Goal: Transaction & Acquisition: Purchase product/service

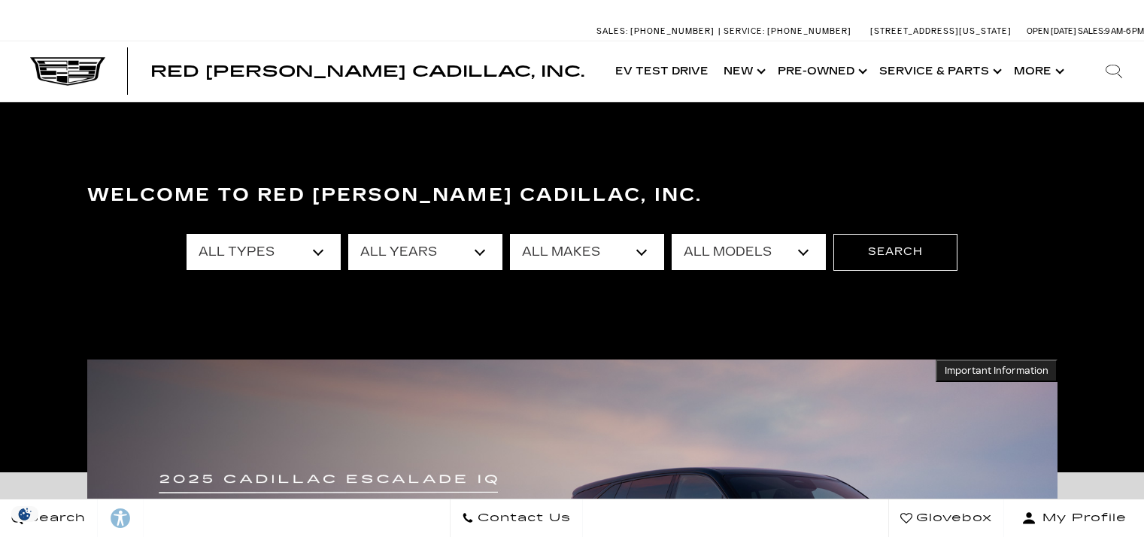
click at [287, 238] on select "All Types New Used Certified Used Demo" at bounding box center [263, 252] width 154 height 36
click at [433, 244] on select "All Years 2026 2025 2024 2023 2022 2021 2020 2019 2018 2016 2015 2014 2008" at bounding box center [425, 252] width 154 height 36
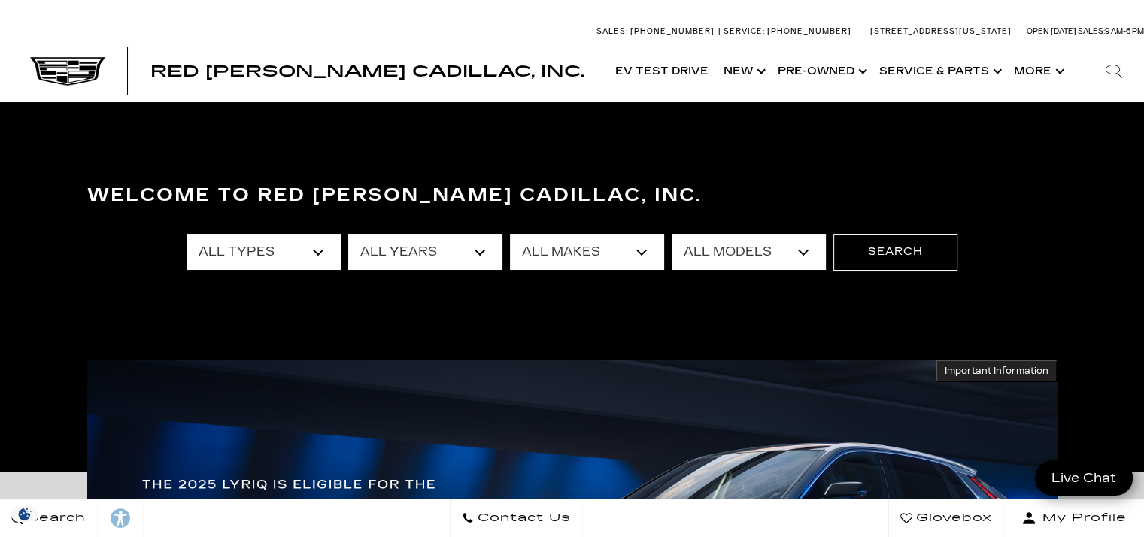
click at [582, 252] on select "All Makes Audi BMW Buick Cadillac Chevrolet Chrysler Ford Honda Jeep Land Rover…" at bounding box center [587, 252] width 154 height 36
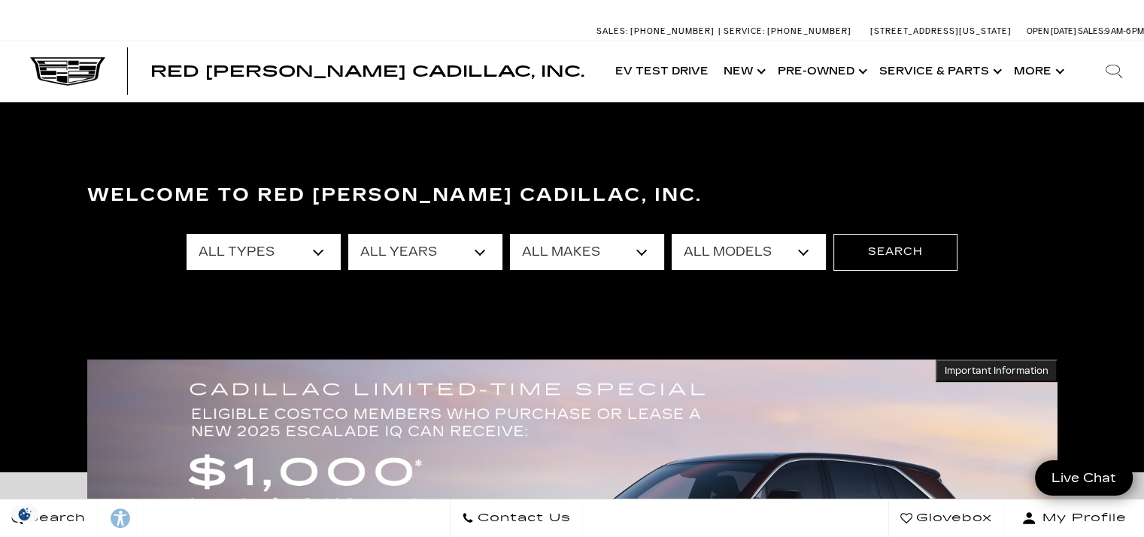
select select "Cadillac"
click at [510, 234] on select "All Makes Audi BMW Buick Cadillac Chevrolet Chrysler Ford Honda Jeep Land Rover…" at bounding box center [587, 252] width 154 height 36
click at [712, 252] on select "All Models CT4 CT5 CT5-V Escalade Escalade ESV ESCALADE IQ ESCALADE IQL LYRIQ O…" at bounding box center [748, 252] width 154 height 36
select select "Escalade"
click at [671, 234] on select "All Models CT4 CT5 CT5-V Escalade Escalade ESV ESCALADE IQ ESCALADE IQL LYRIQ O…" at bounding box center [748, 252] width 154 height 36
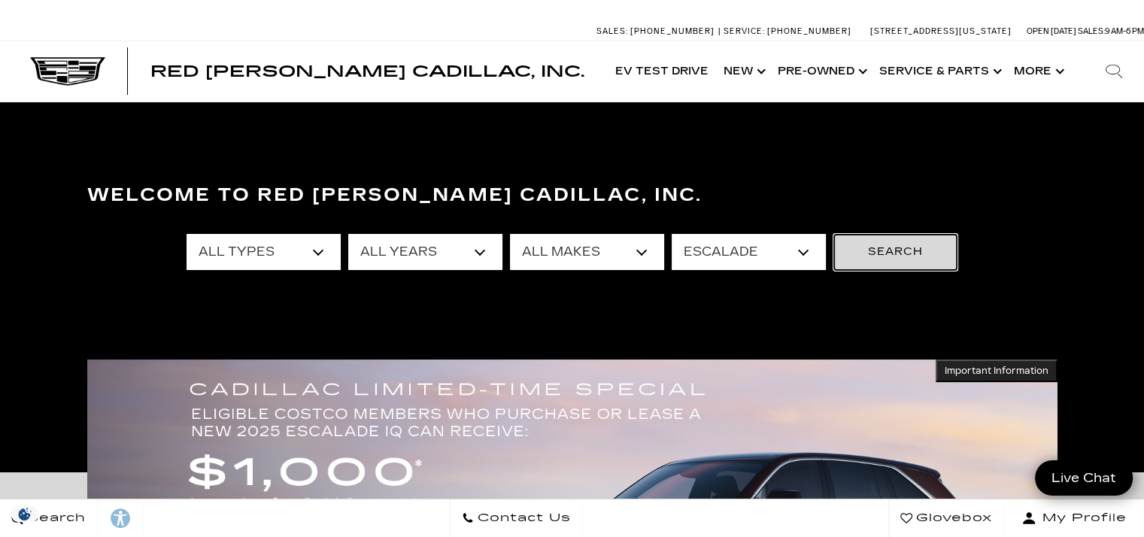
click at [892, 261] on button "Search" at bounding box center [895, 252] width 124 height 36
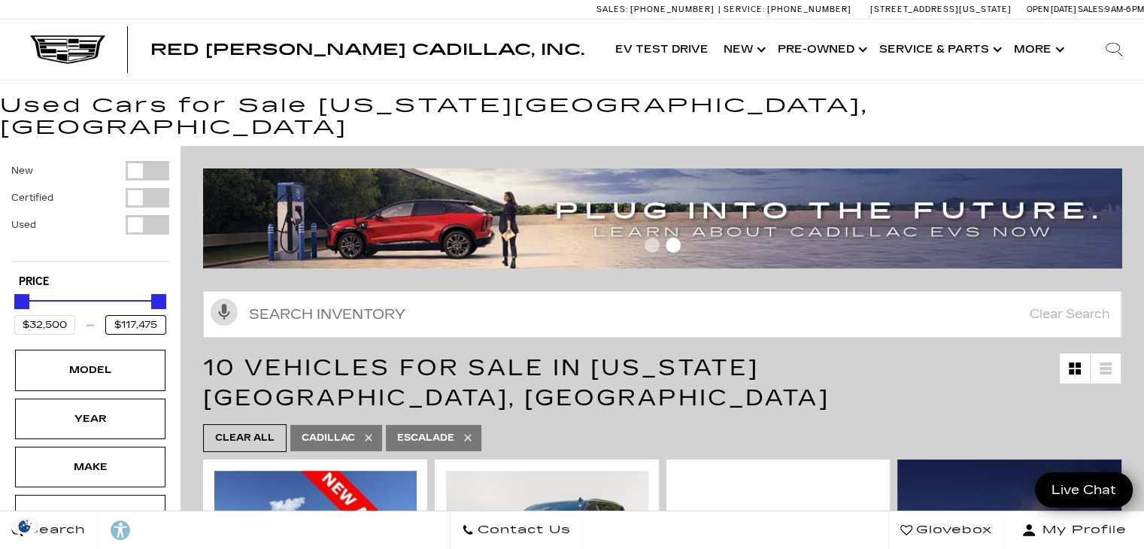
drag, startPoint x: 161, startPoint y: 304, endPoint x: 50, endPoint y: 307, distance: 111.3
click at [50, 315] on div "$32,500 $117,475" at bounding box center [90, 325] width 152 height 20
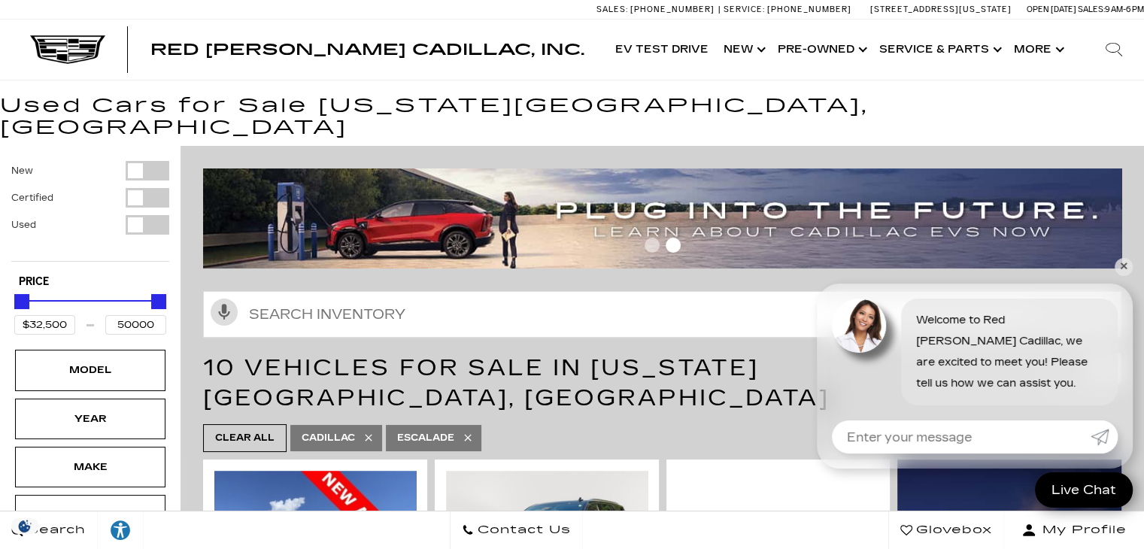
click at [133, 271] on div "Price $32,500 50000" at bounding box center [90, 308] width 158 height 74
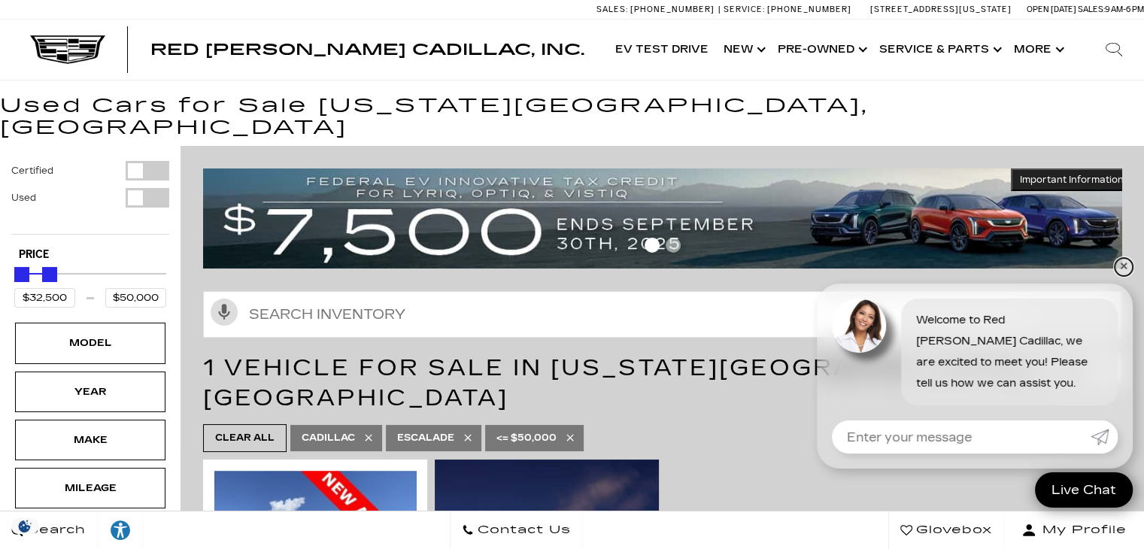
click at [1123, 265] on link "✕" at bounding box center [1123, 267] width 18 height 18
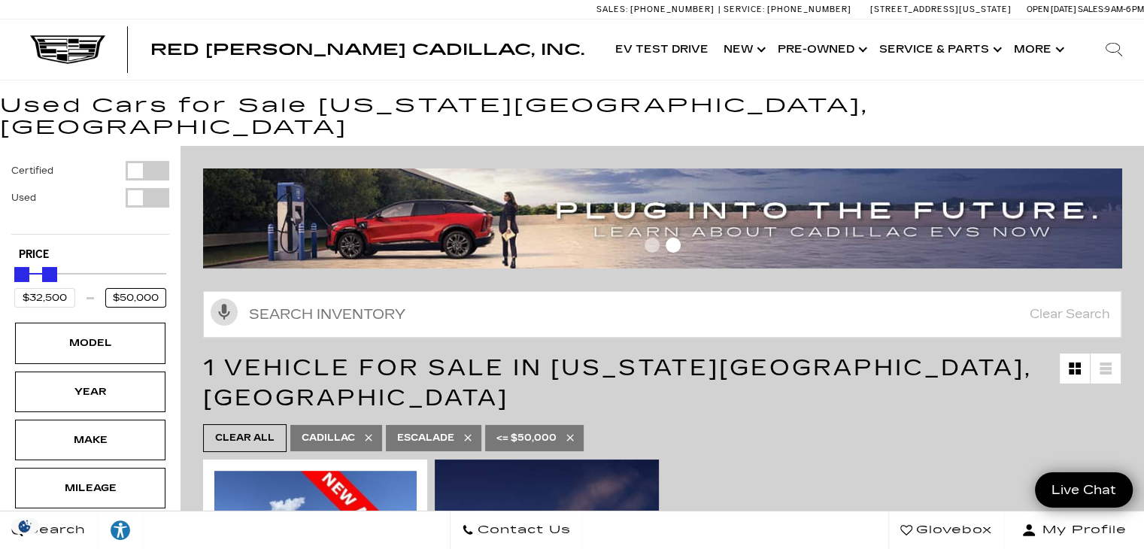
click at [162, 288] on input "$50,000" at bounding box center [135, 298] width 61 height 20
drag, startPoint x: 162, startPoint y: 276, endPoint x: 81, endPoint y: 272, distance: 81.3
click at [81, 288] on div "$32,500 $50,000" at bounding box center [90, 298] width 152 height 20
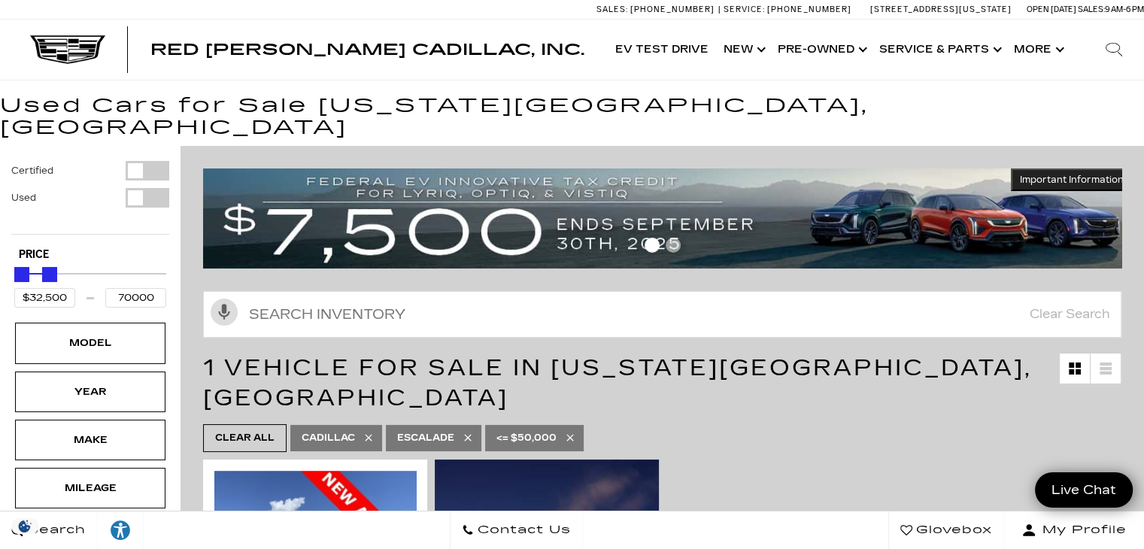
click at [123, 219] on div "Certified Used Type Price $32,500 70000 Model Year Make Mileage Engine Color Bo…" at bounding box center [90, 505] width 158 height 688
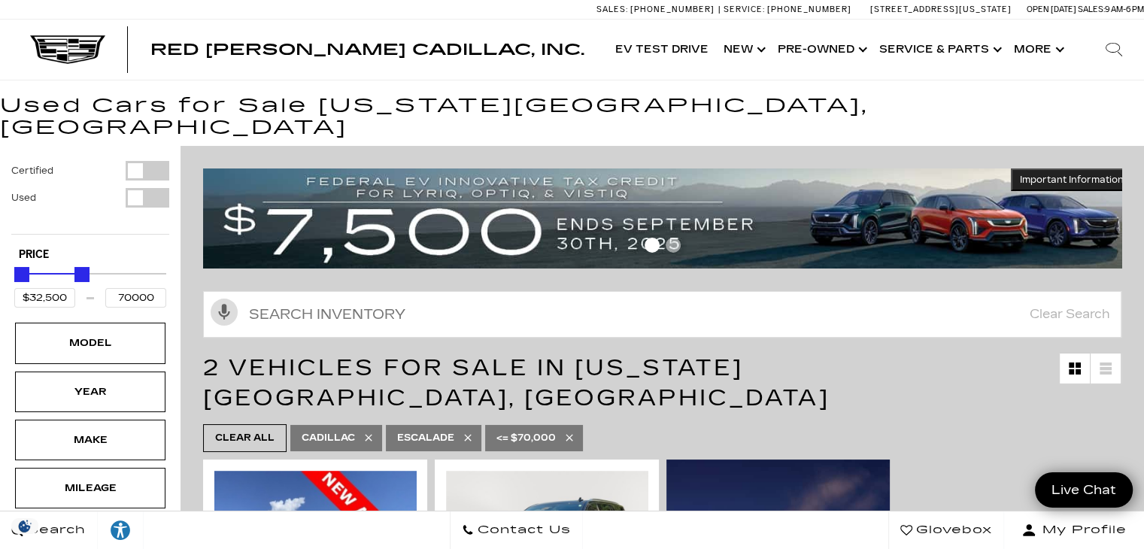
type input "$70,000"
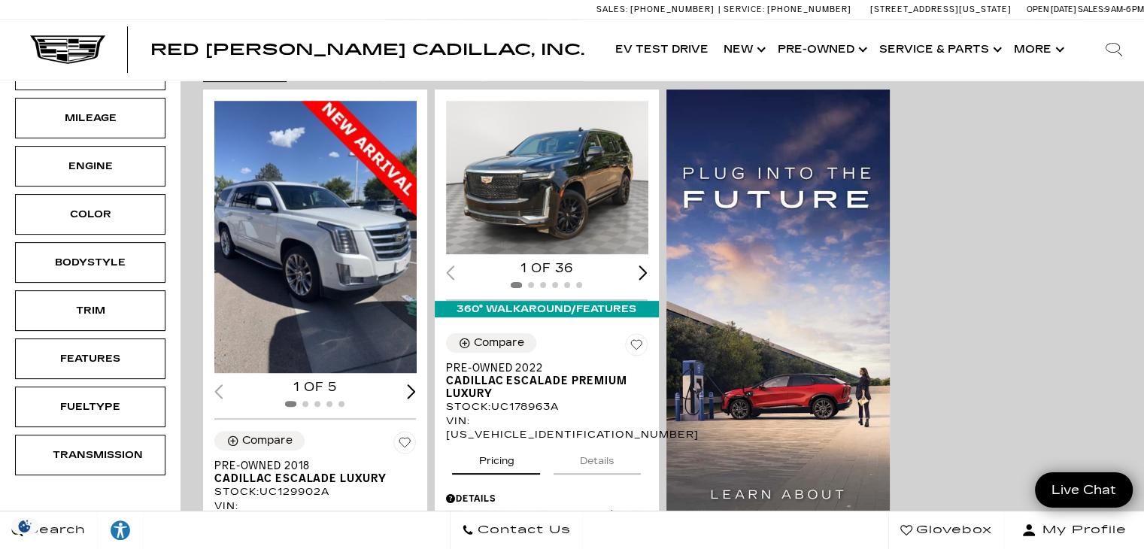
scroll to position [304, 0]
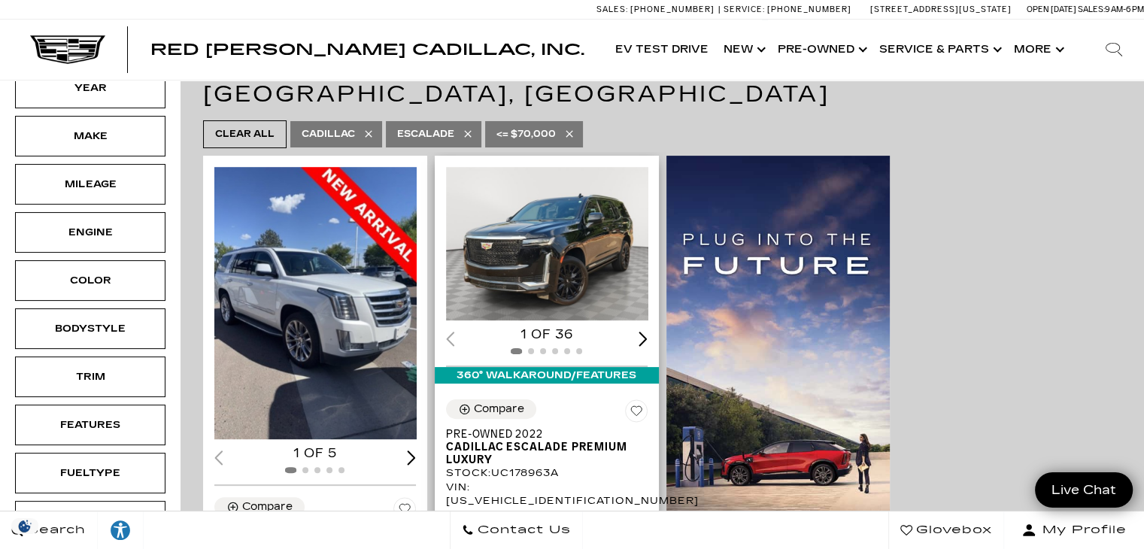
click at [644, 332] on div "Next slide" at bounding box center [642, 339] width 9 height 14
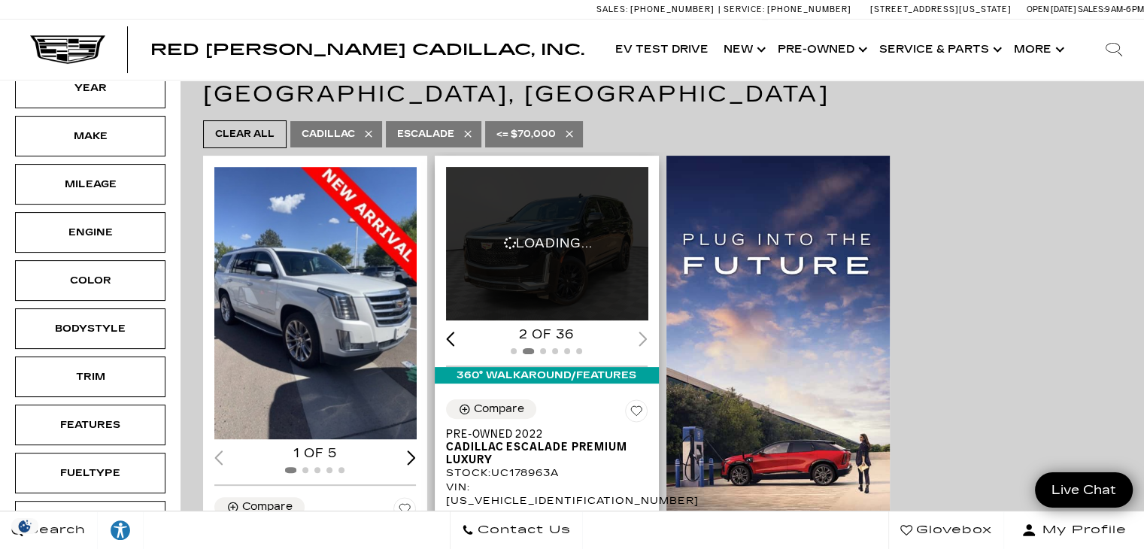
click at [644, 326] on div "2 of 36" at bounding box center [547, 334] width 202 height 17
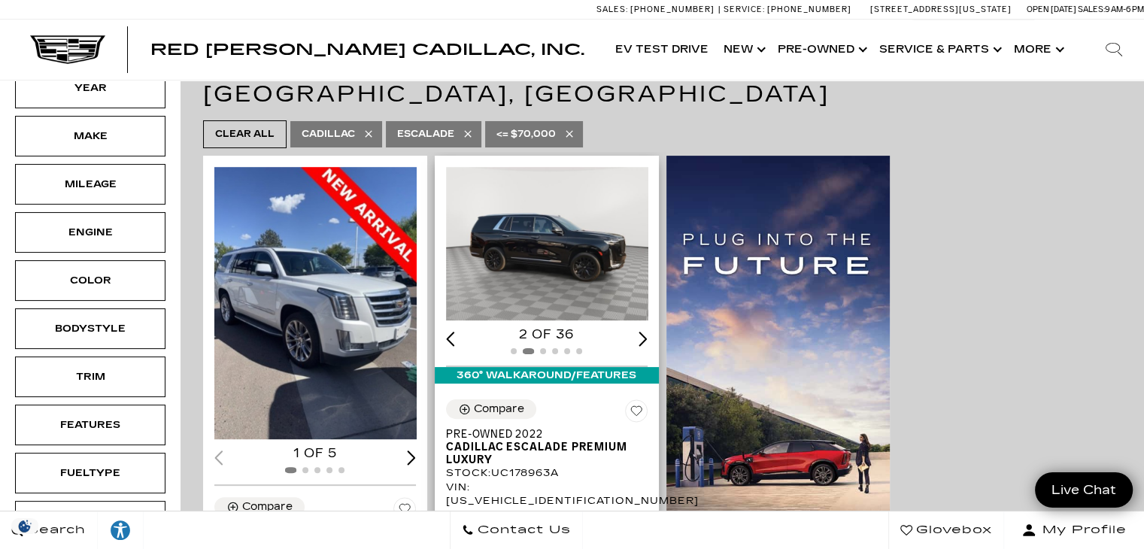
click at [644, 332] on div "Next slide" at bounding box center [642, 339] width 9 height 14
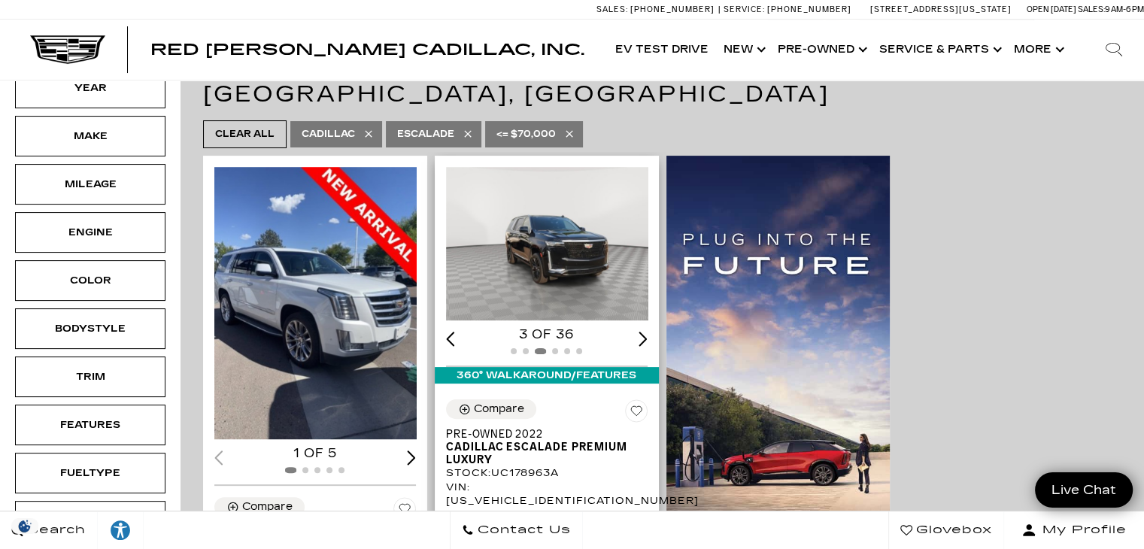
click at [644, 332] on div "Next slide" at bounding box center [642, 339] width 9 height 14
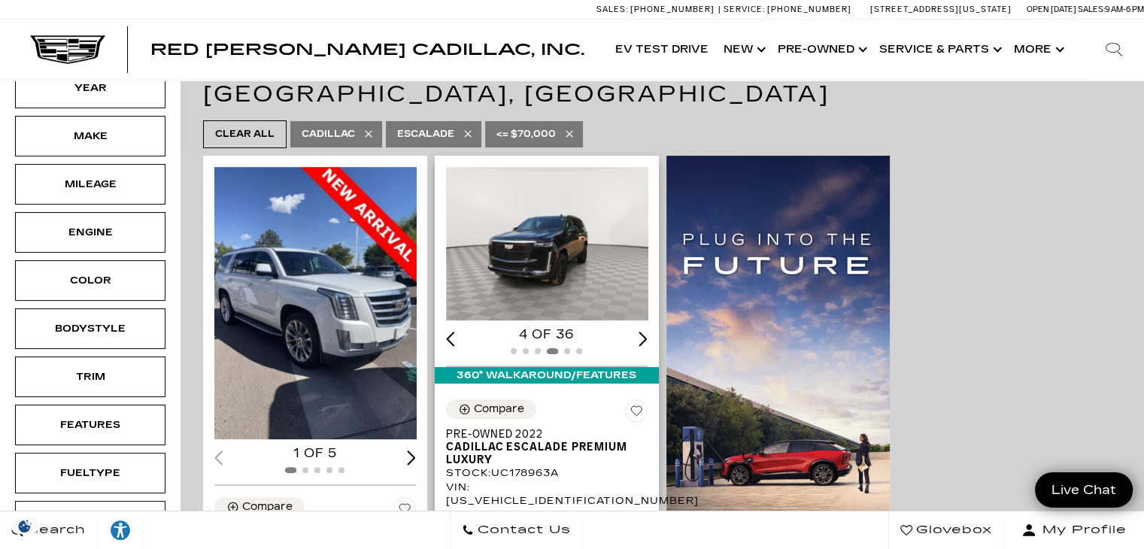
click at [644, 332] on div "Next slide" at bounding box center [642, 339] width 9 height 14
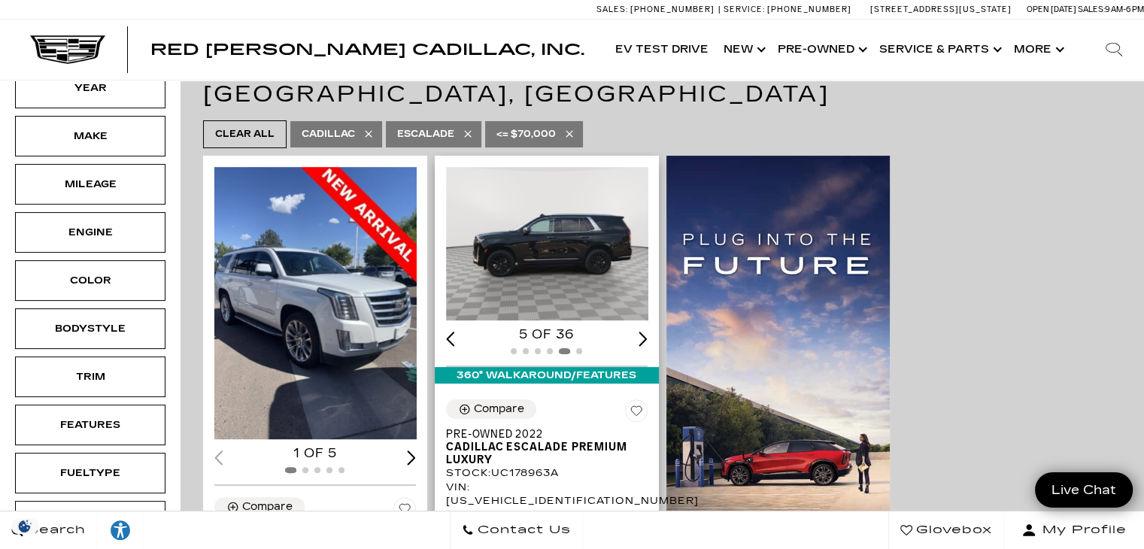
click at [644, 332] on div "Next slide" at bounding box center [642, 339] width 9 height 14
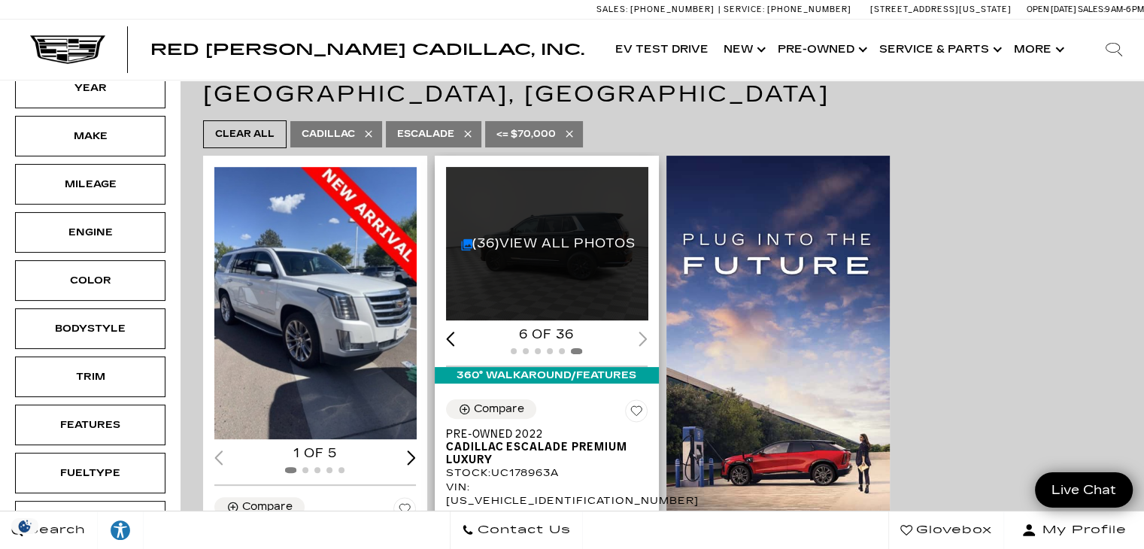
click at [644, 326] on div "6 of 36" at bounding box center [547, 334] width 202 height 17
click at [647, 326] on div "6 of 36" at bounding box center [547, 334] width 202 height 17
click at [589, 236] on link "(36) View All Photos" at bounding box center [548, 243] width 174 height 14
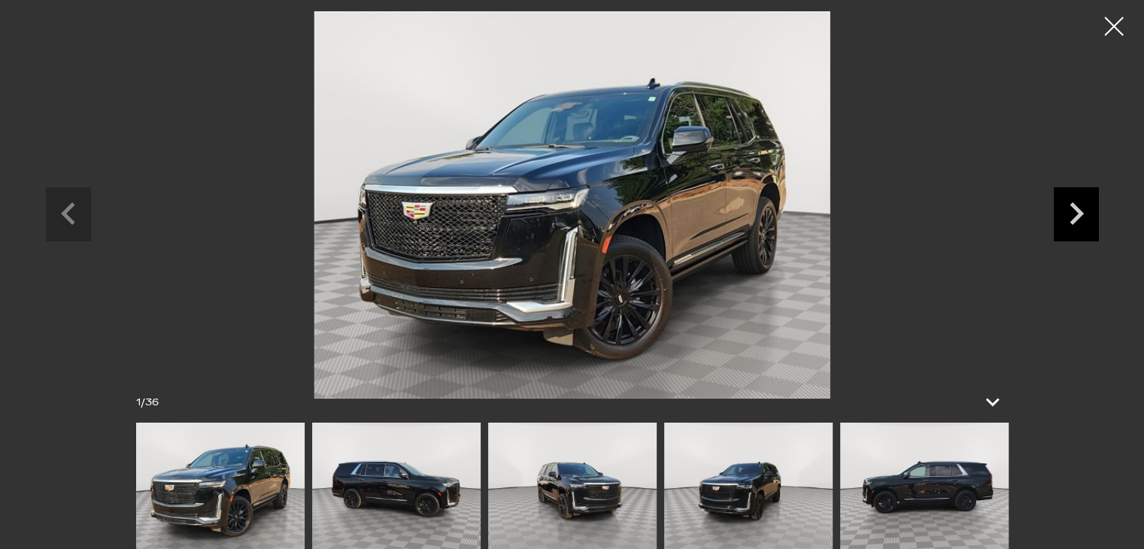
click at [1074, 208] on icon "Next slide" at bounding box center [1076, 213] width 14 height 23
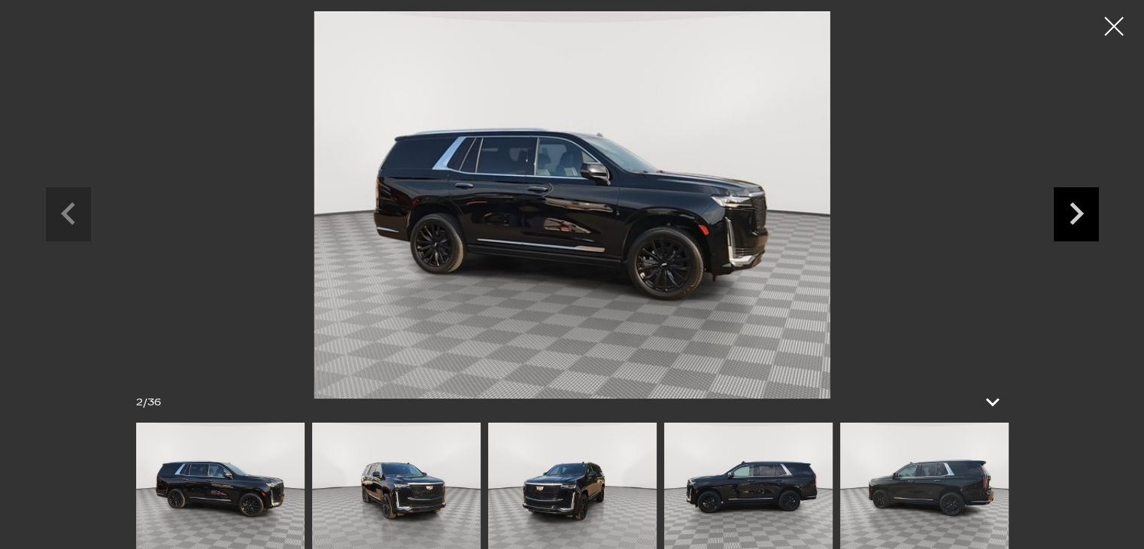
click at [1074, 208] on icon "Next slide" at bounding box center [1076, 213] width 14 height 23
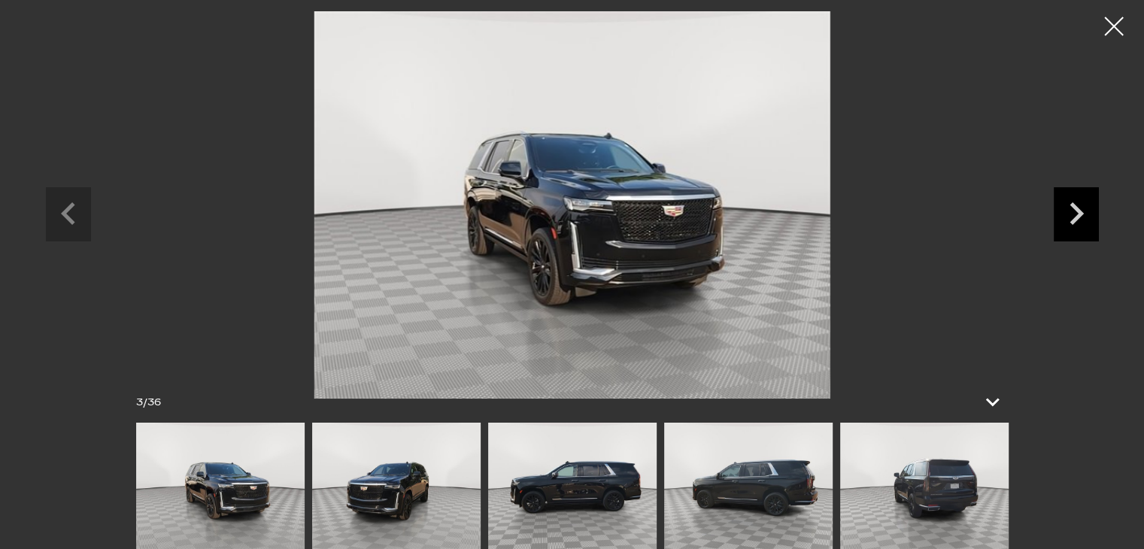
click at [1074, 208] on icon "Next slide" at bounding box center [1076, 213] width 14 height 23
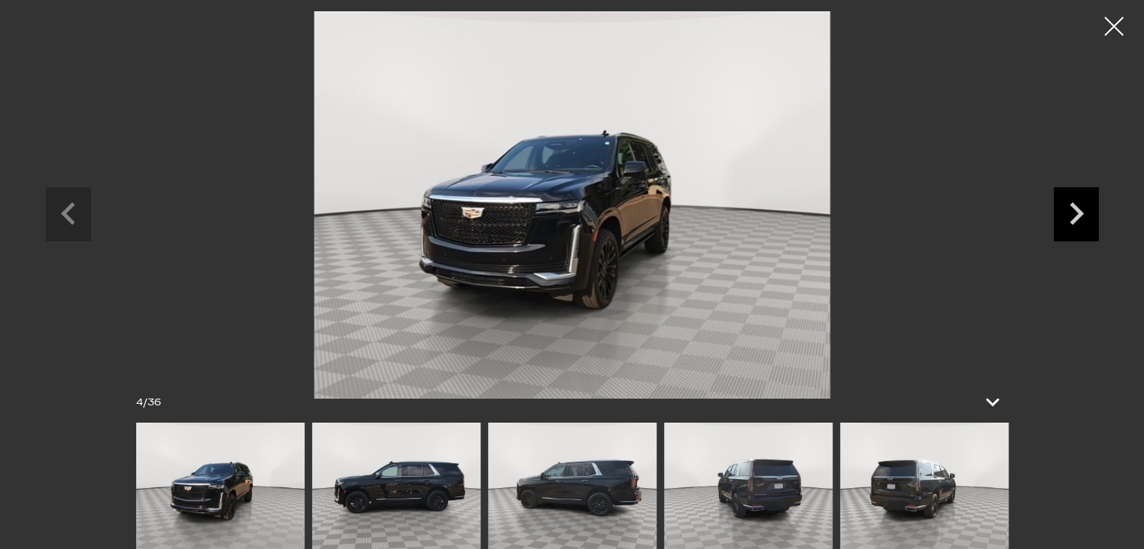
click at [1074, 208] on icon "Next slide" at bounding box center [1076, 213] width 14 height 23
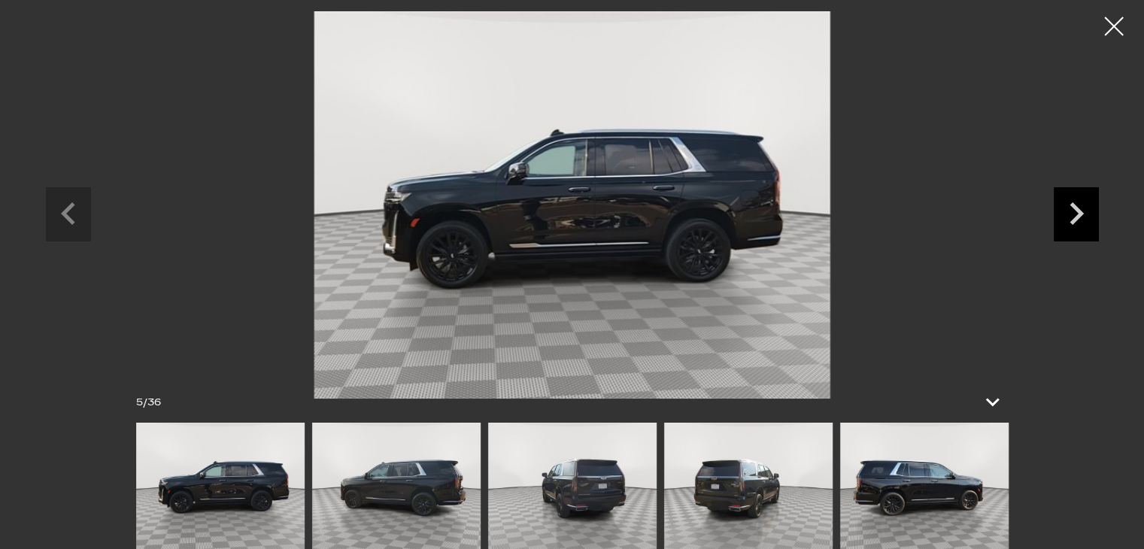
click at [1074, 208] on icon "Next slide" at bounding box center [1076, 213] width 14 height 23
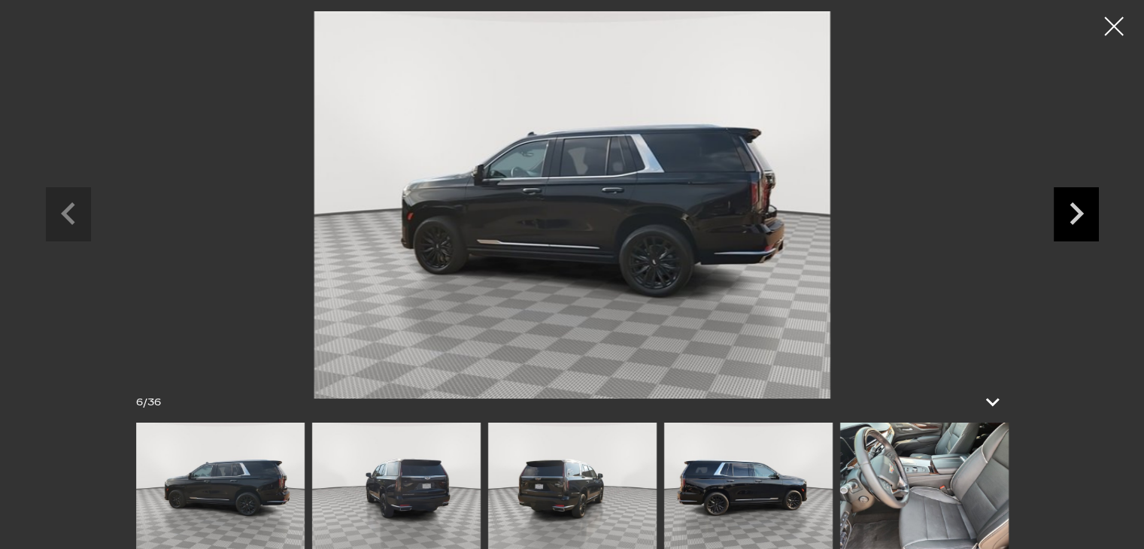
click at [1074, 208] on icon "Next slide" at bounding box center [1076, 213] width 14 height 23
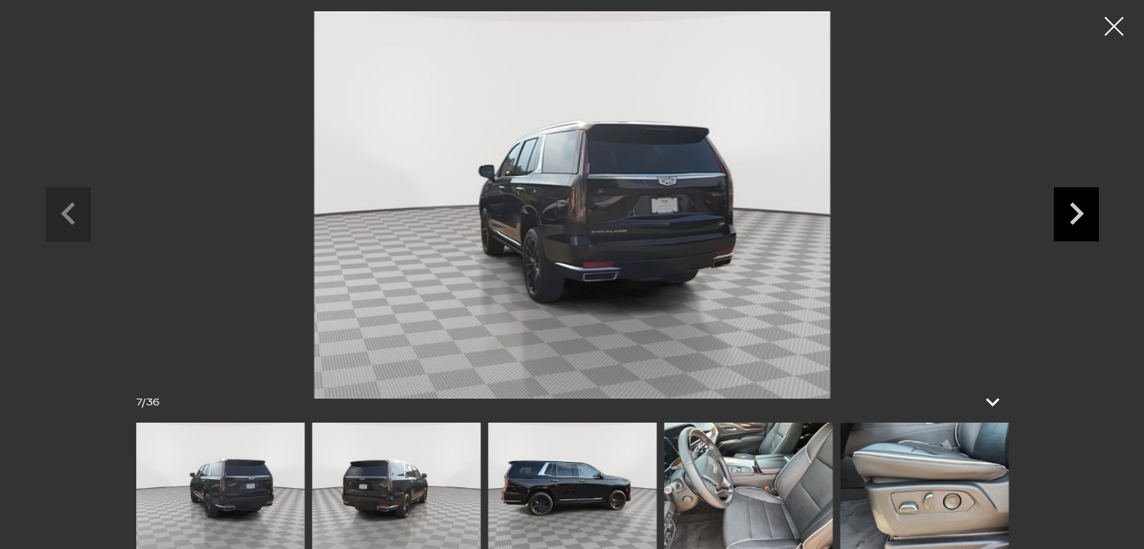
click at [1074, 208] on icon "Next slide" at bounding box center [1076, 213] width 14 height 23
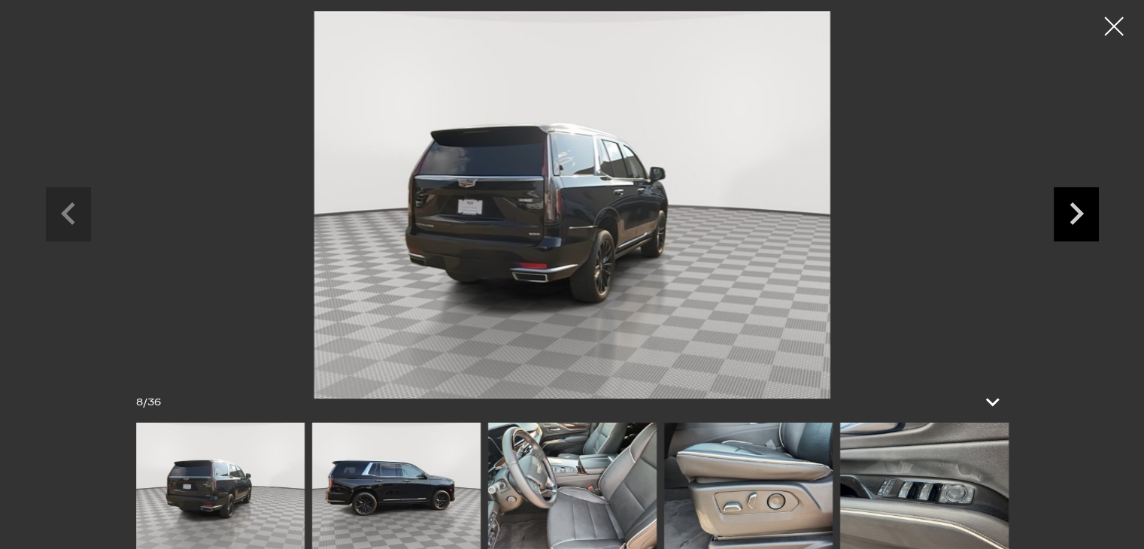
click at [1074, 208] on icon "Next slide" at bounding box center [1076, 213] width 14 height 23
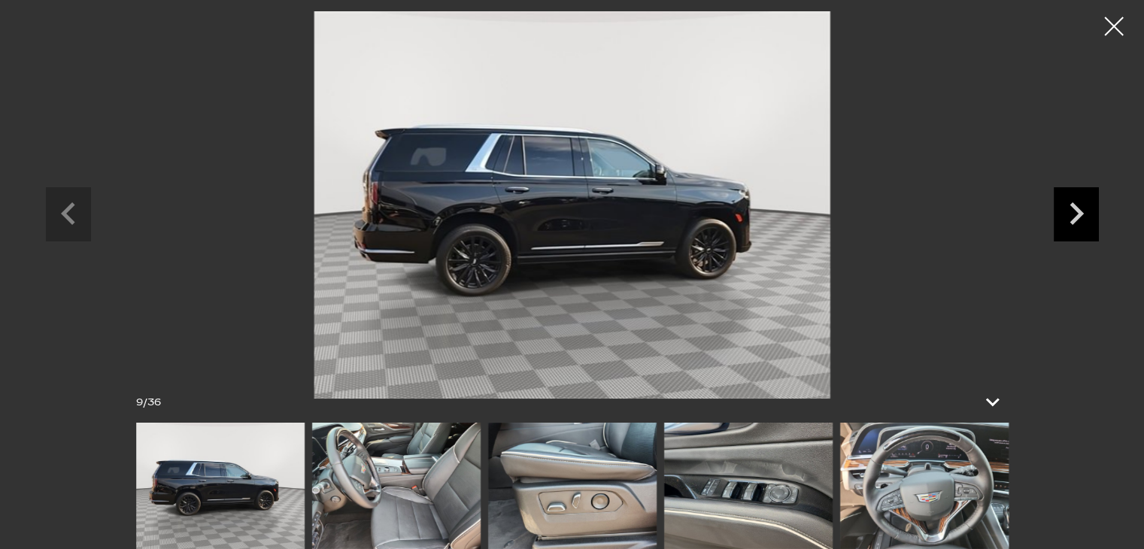
click at [1074, 208] on icon "Next slide" at bounding box center [1076, 213] width 14 height 23
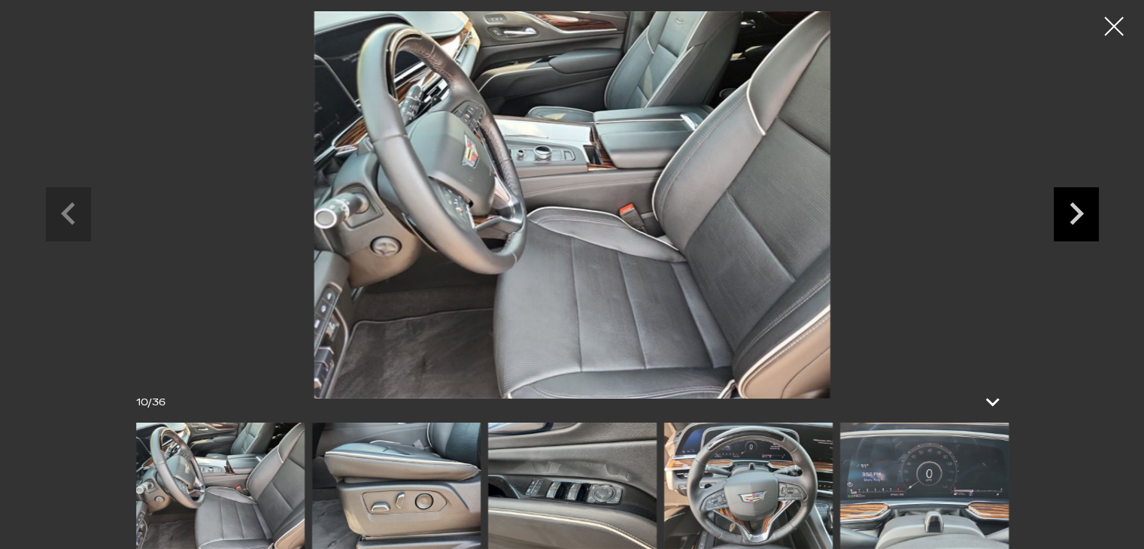
click at [1074, 208] on icon "Next slide" at bounding box center [1076, 213] width 14 height 23
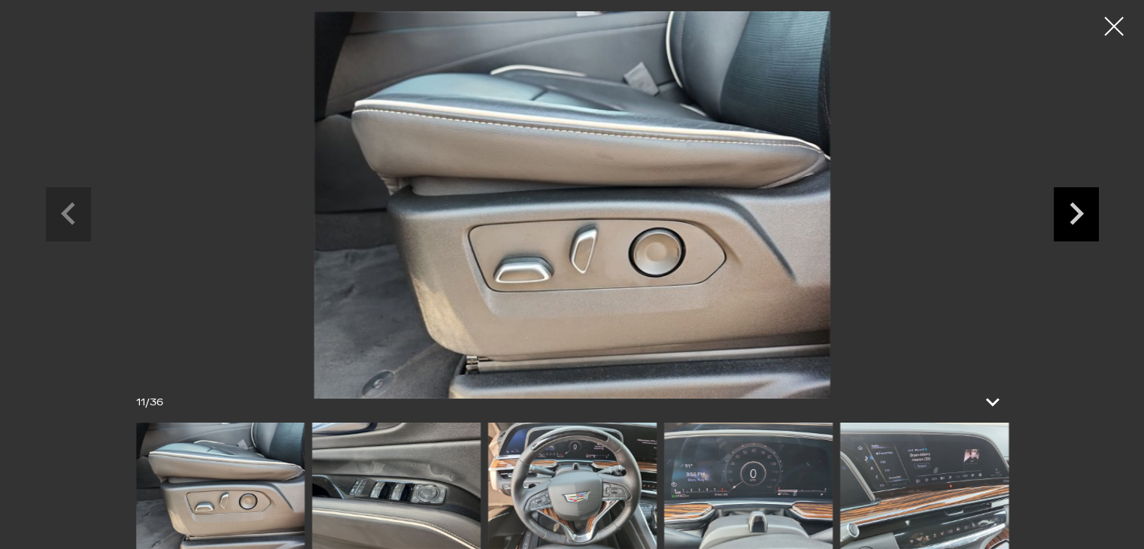
click at [1074, 208] on icon "Next slide" at bounding box center [1076, 213] width 14 height 23
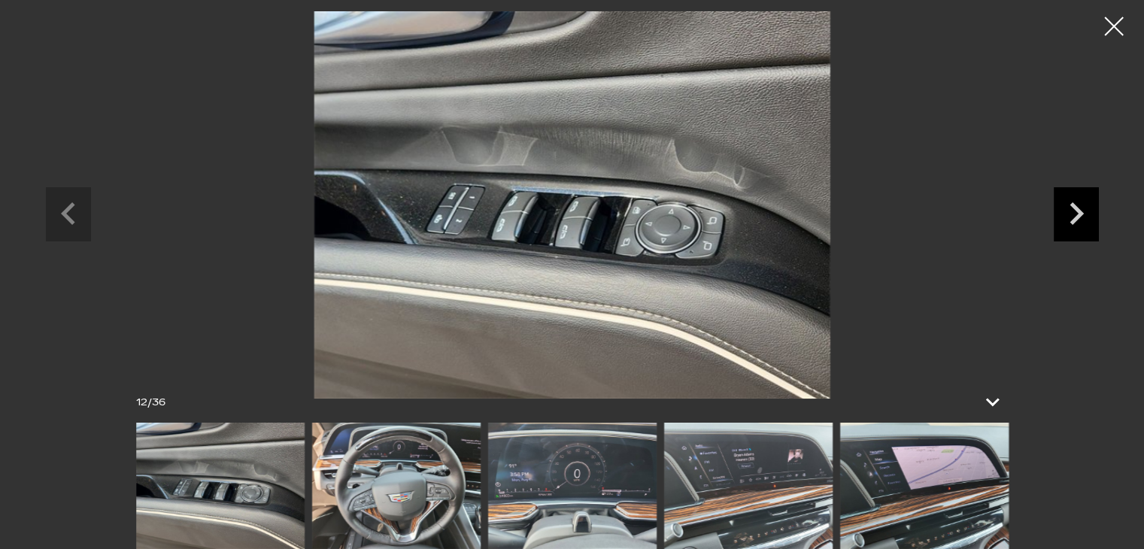
click at [1074, 208] on icon "Next slide" at bounding box center [1076, 213] width 14 height 23
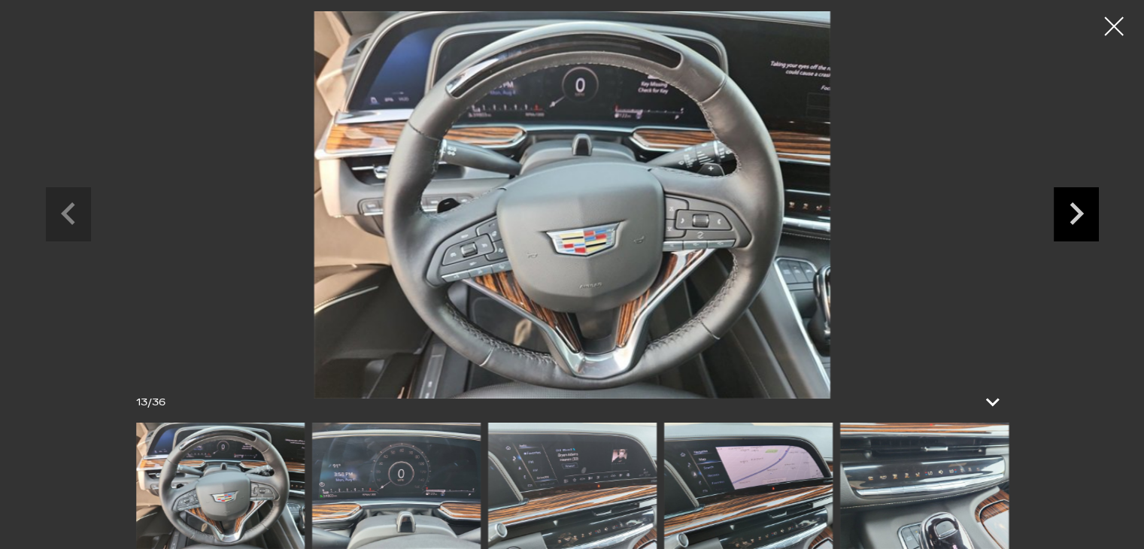
click at [1074, 208] on icon "Next slide" at bounding box center [1076, 213] width 14 height 23
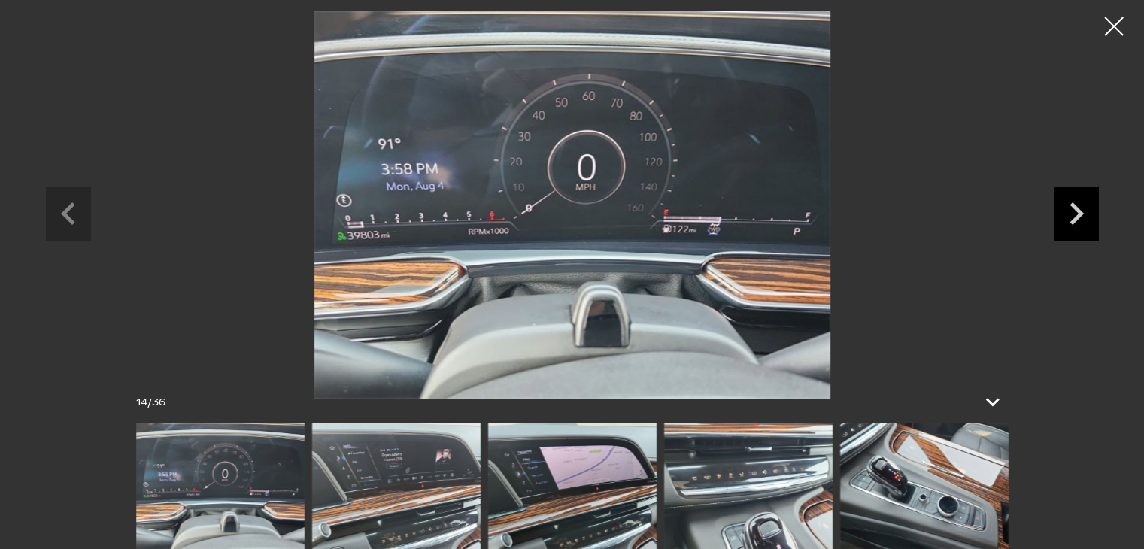
click at [1074, 208] on icon "Next slide" at bounding box center [1076, 213] width 14 height 23
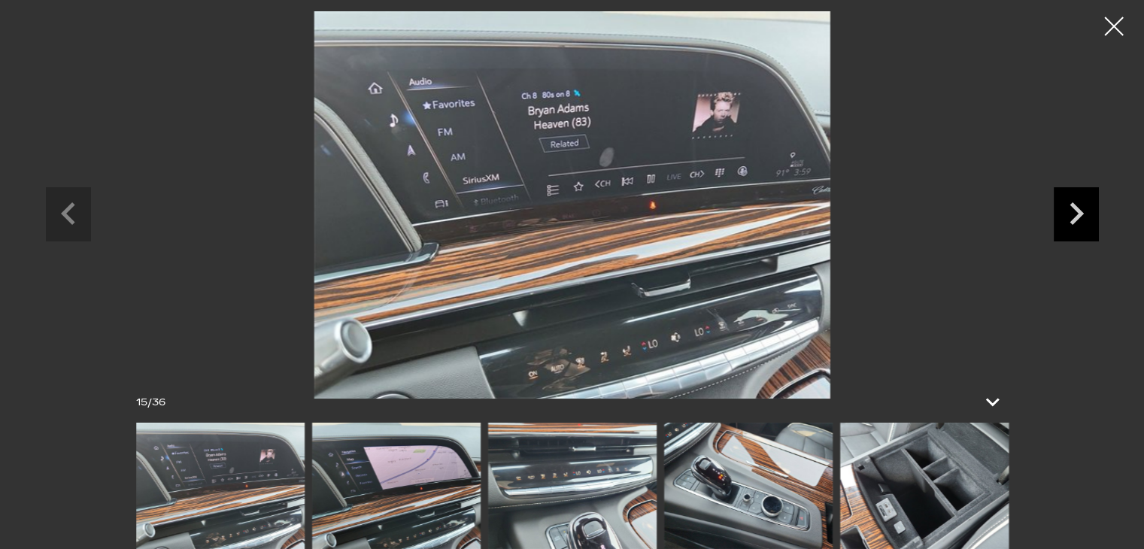
click at [1074, 208] on icon "Next slide" at bounding box center [1076, 213] width 14 height 23
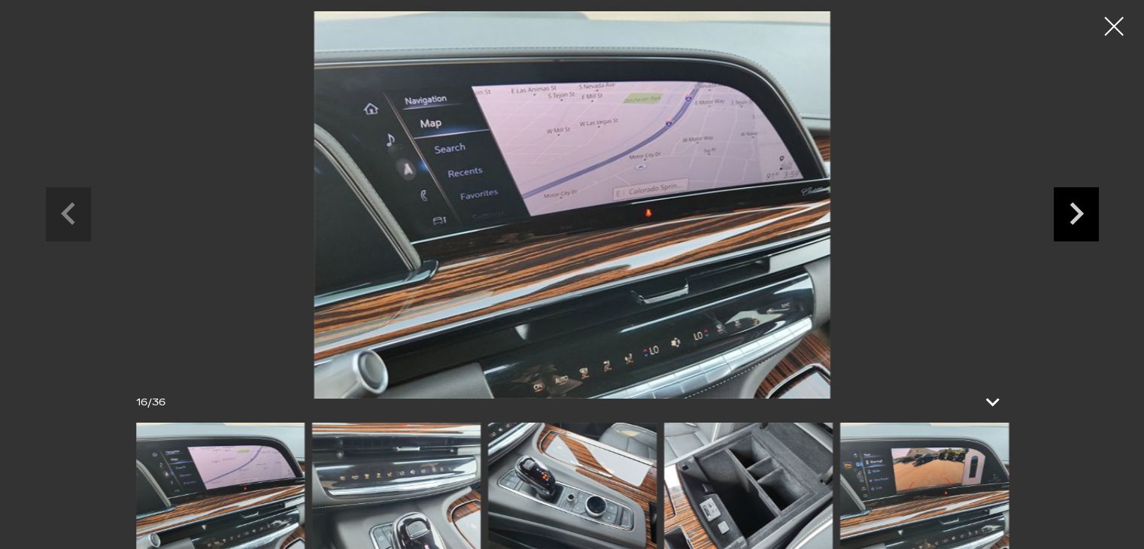
click at [1074, 208] on icon "Next slide" at bounding box center [1076, 213] width 14 height 23
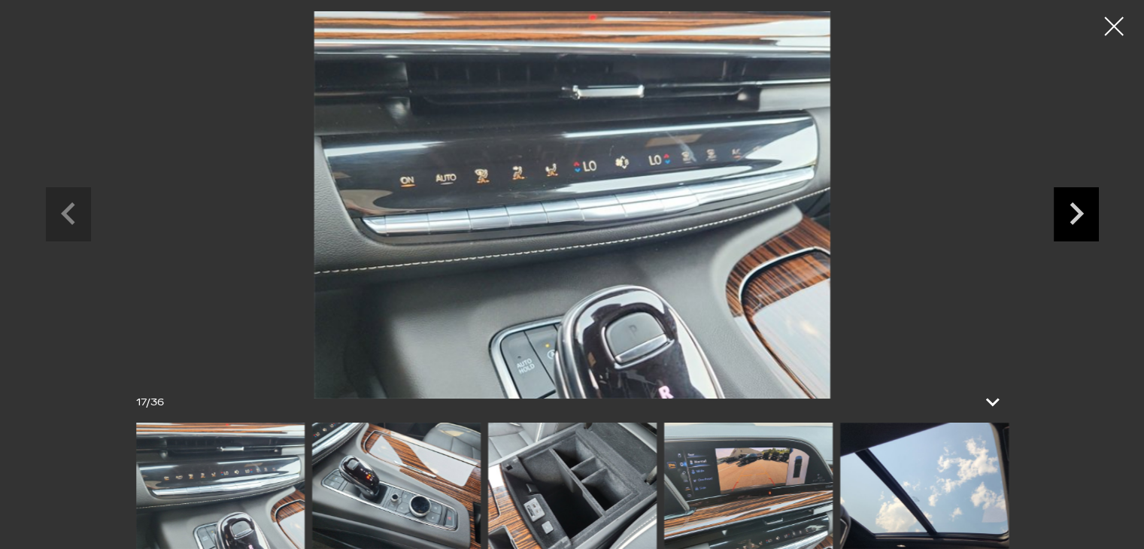
click at [1074, 208] on icon "Next slide" at bounding box center [1076, 213] width 14 height 23
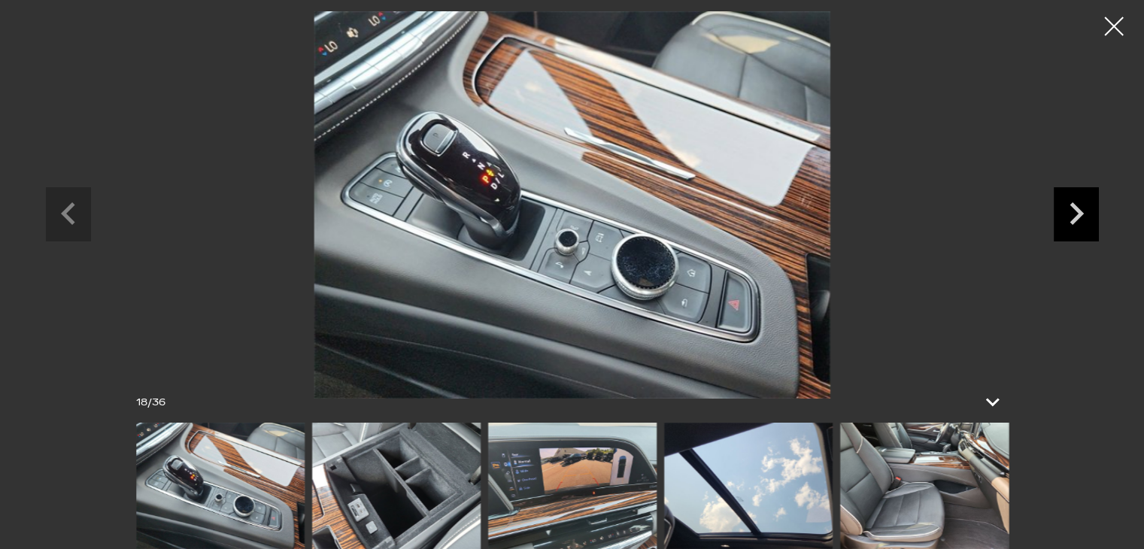
click at [1074, 208] on icon "Next slide" at bounding box center [1076, 213] width 14 height 23
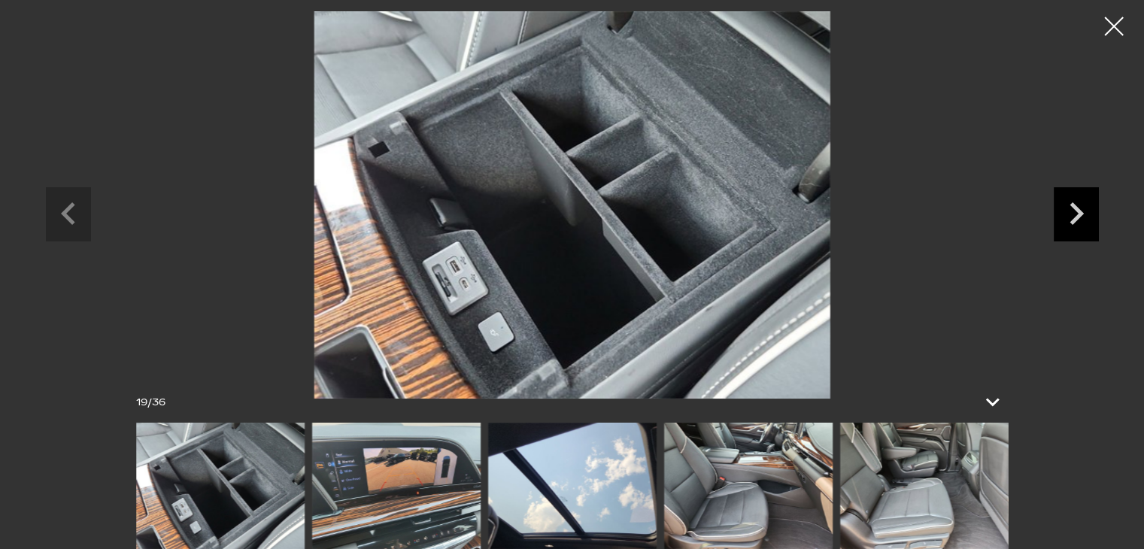
click at [1074, 208] on icon "Next slide" at bounding box center [1076, 213] width 14 height 23
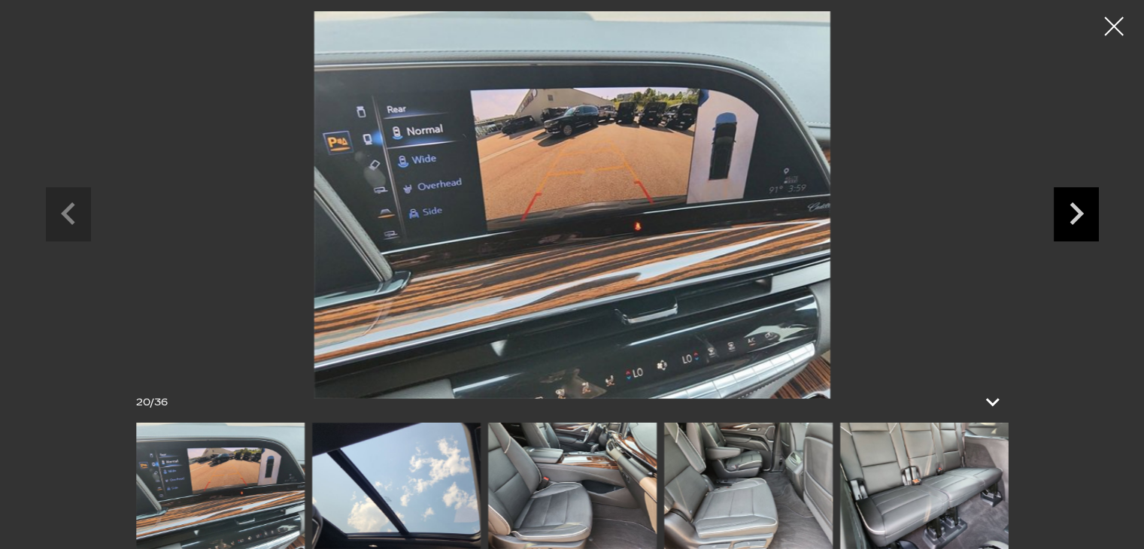
click at [1074, 208] on icon "Next slide" at bounding box center [1076, 213] width 14 height 23
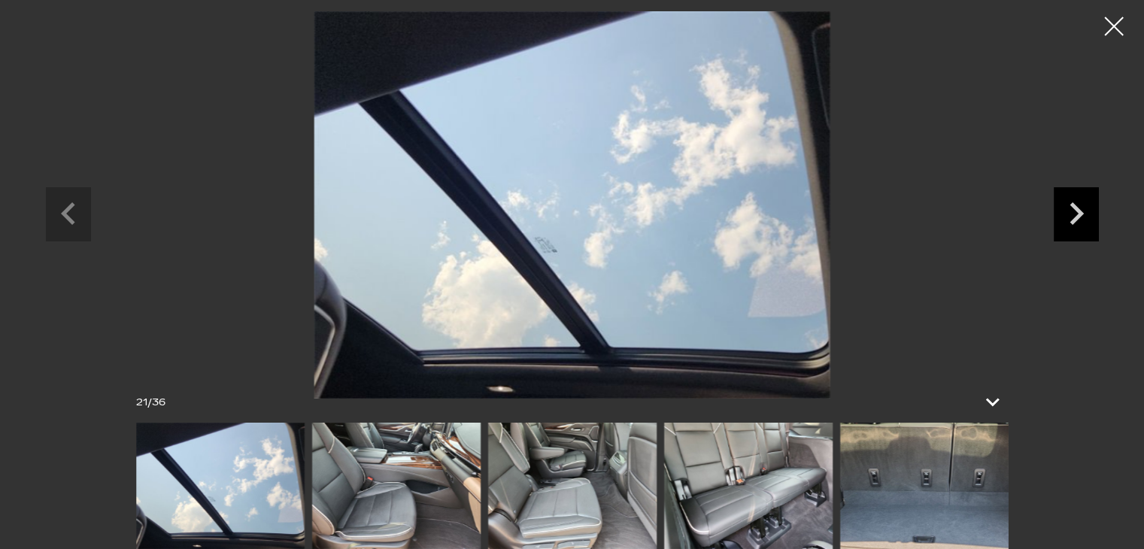
click at [1074, 208] on icon "Next slide" at bounding box center [1076, 213] width 14 height 23
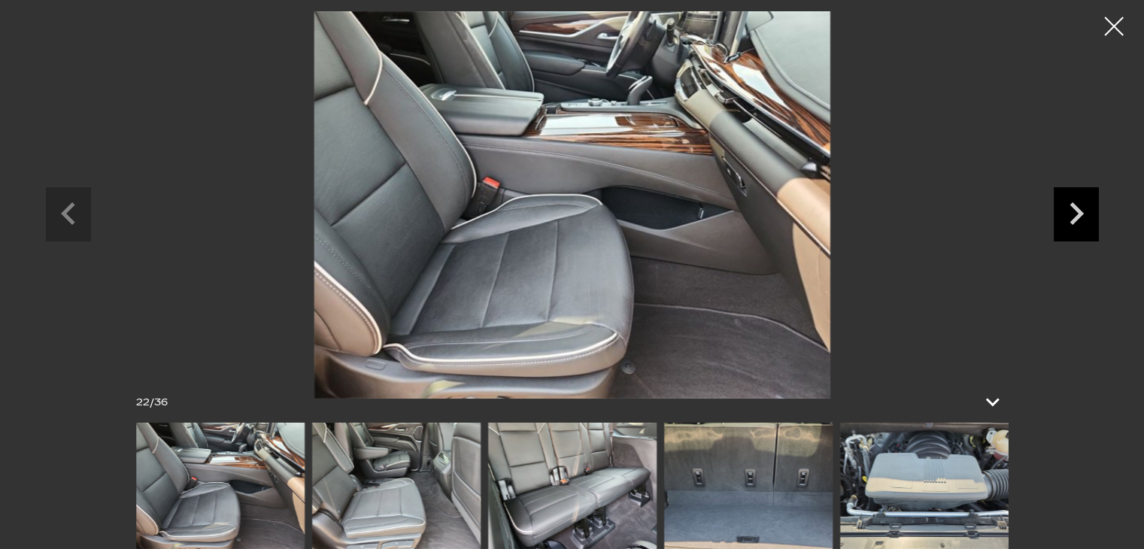
click at [1074, 208] on icon "Next slide" at bounding box center [1076, 213] width 14 height 23
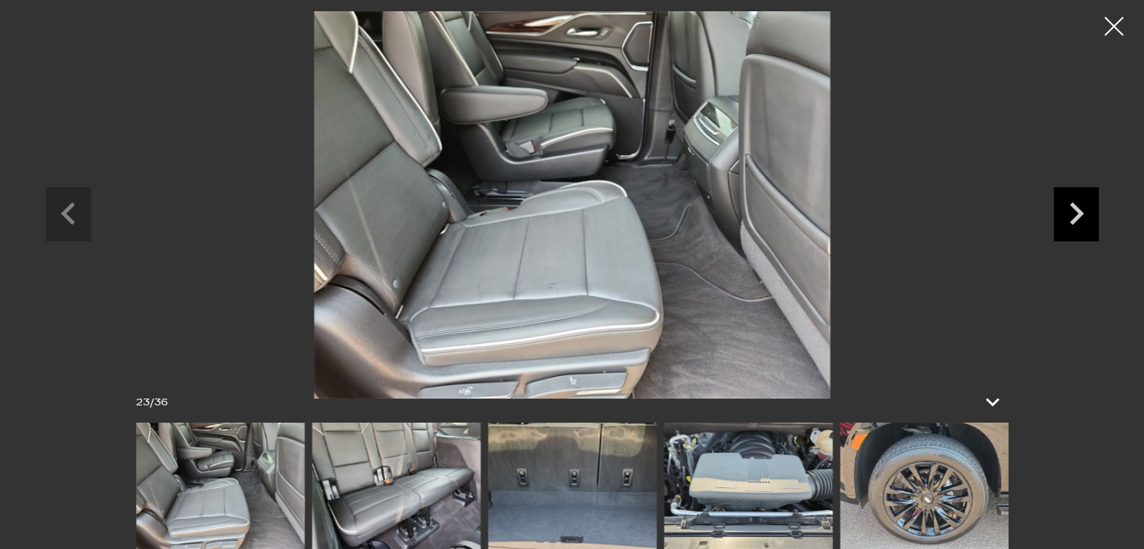
click at [1074, 208] on icon "Next slide" at bounding box center [1076, 213] width 14 height 23
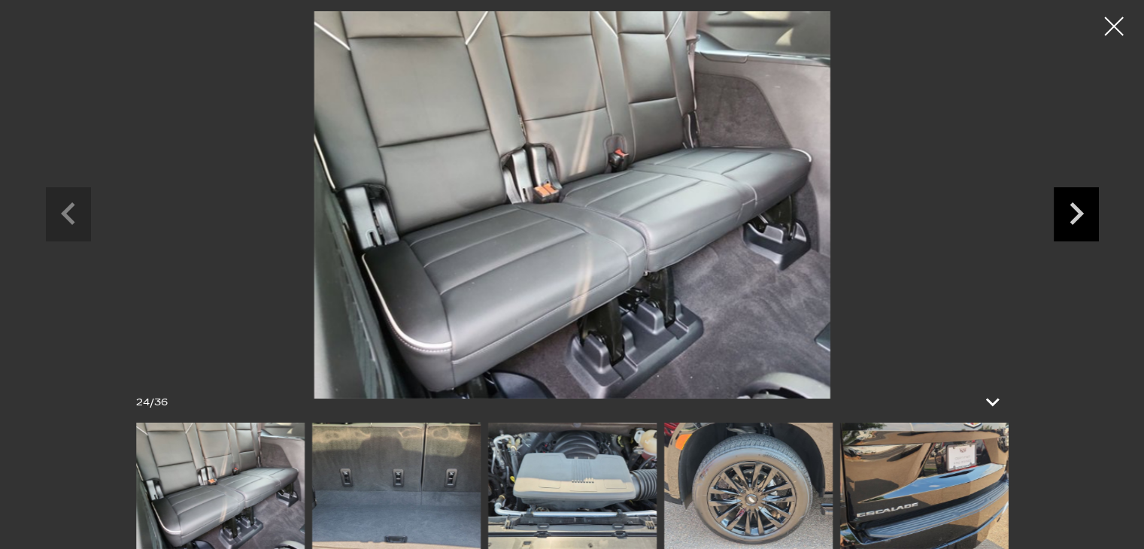
click at [1074, 208] on icon "Next slide" at bounding box center [1076, 213] width 14 height 23
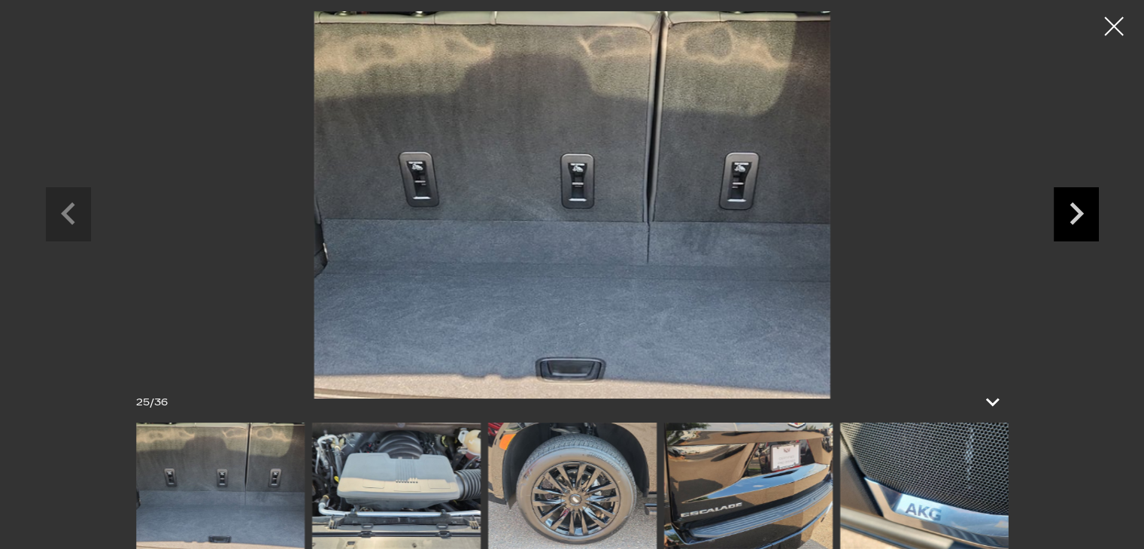
click at [1074, 208] on icon "Next slide" at bounding box center [1076, 213] width 14 height 23
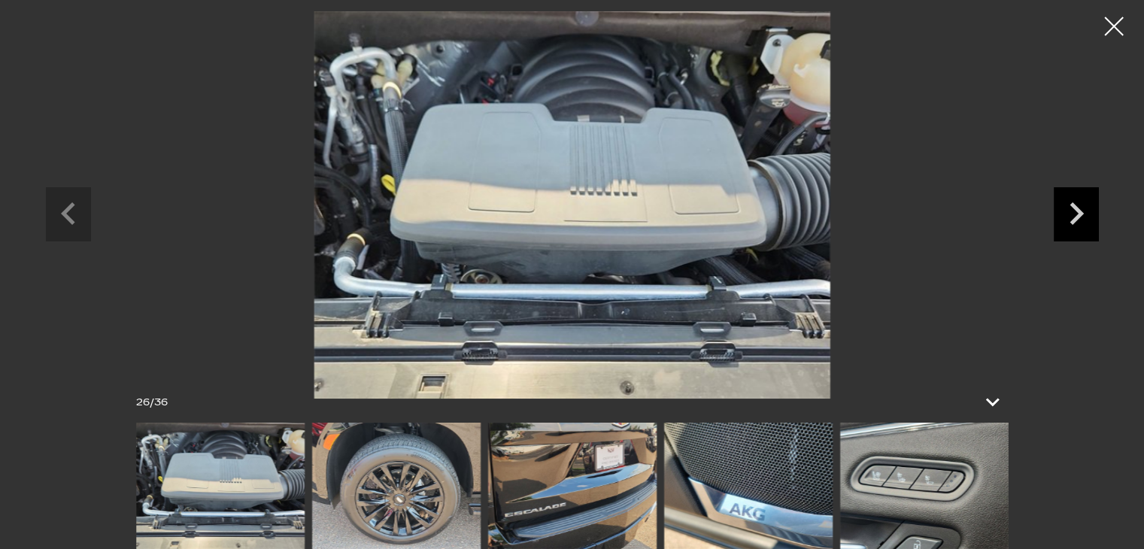
click at [1074, 208] on icon "Next slide" at bounding box center [1076, 213] width 14 height 23
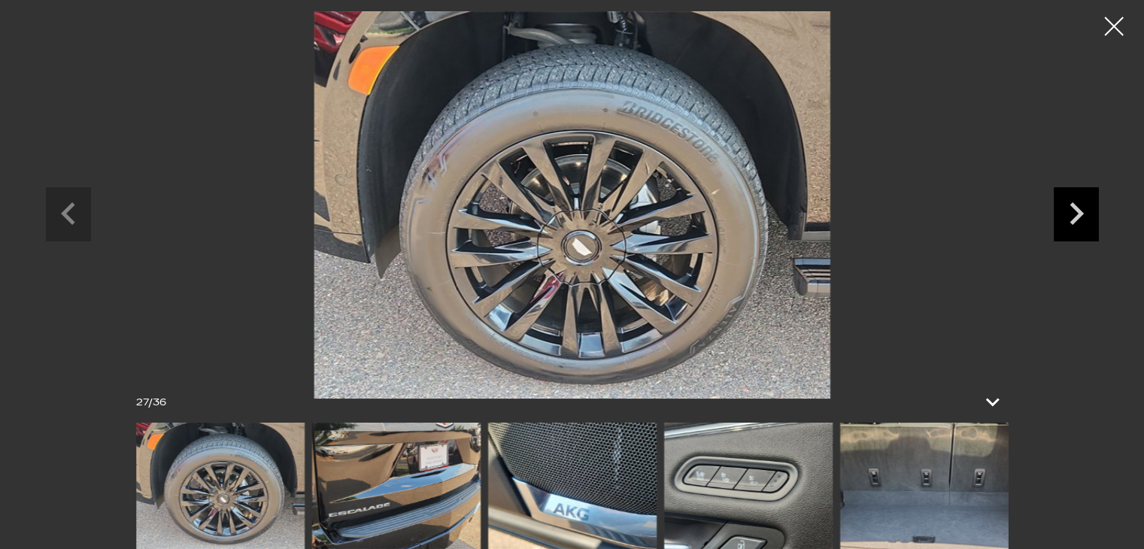
click at [1074, 208] on icon "Next slide" at bounding box center [1076, 213] width 14 height 23
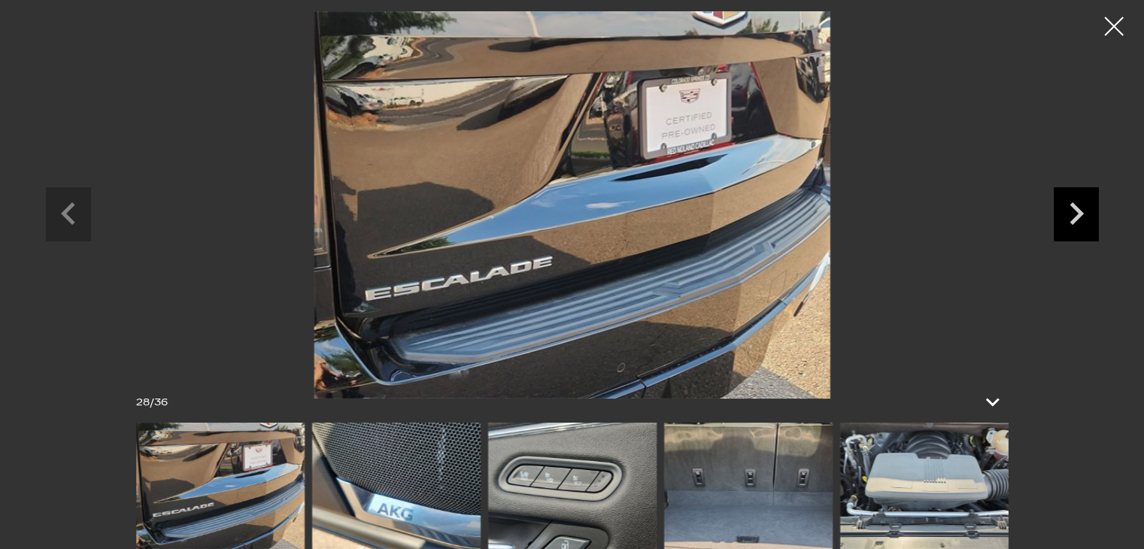
click at [1074, 208] on icon "Next slide" at bounding box center [1076, 213] width 14 height 23
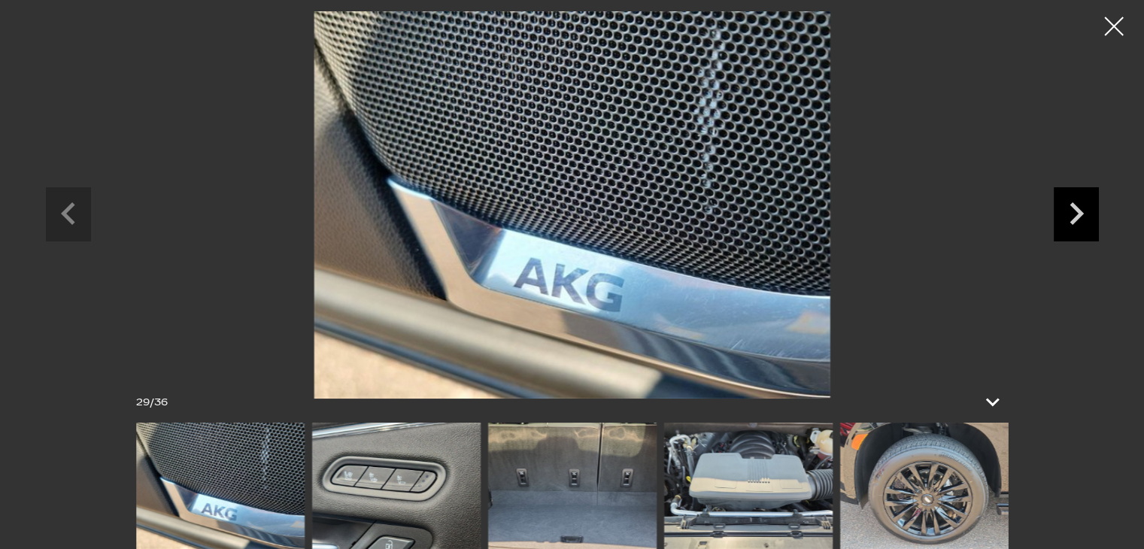
click at [1074, 208] on icon "Next slide" at bounding box center [1076, 213] width 14 height 23
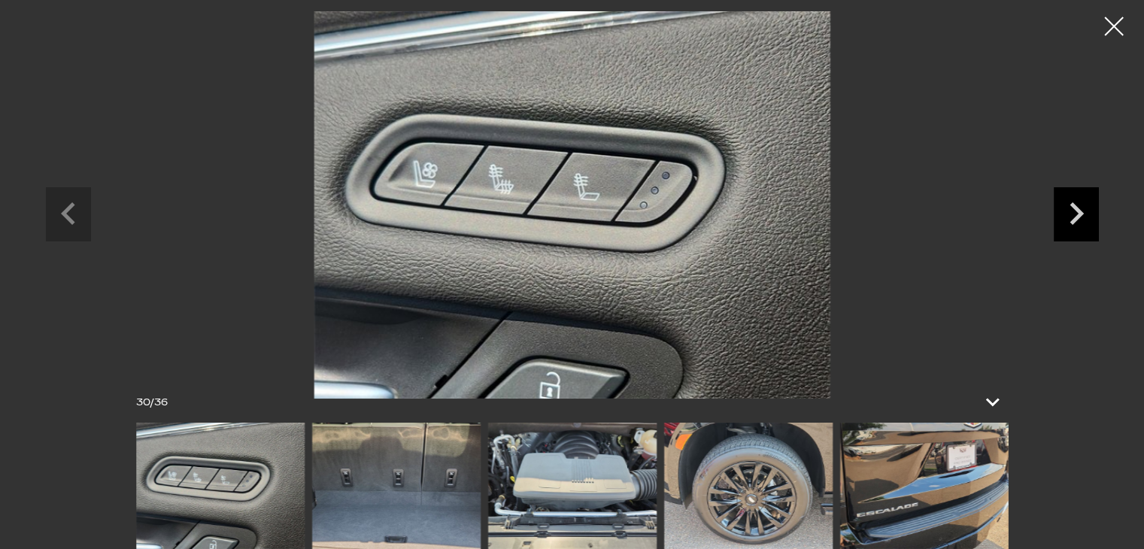
click at [1074, 208] on icon "Next slide" at bounding box center [1076, 213] width 14 height 23
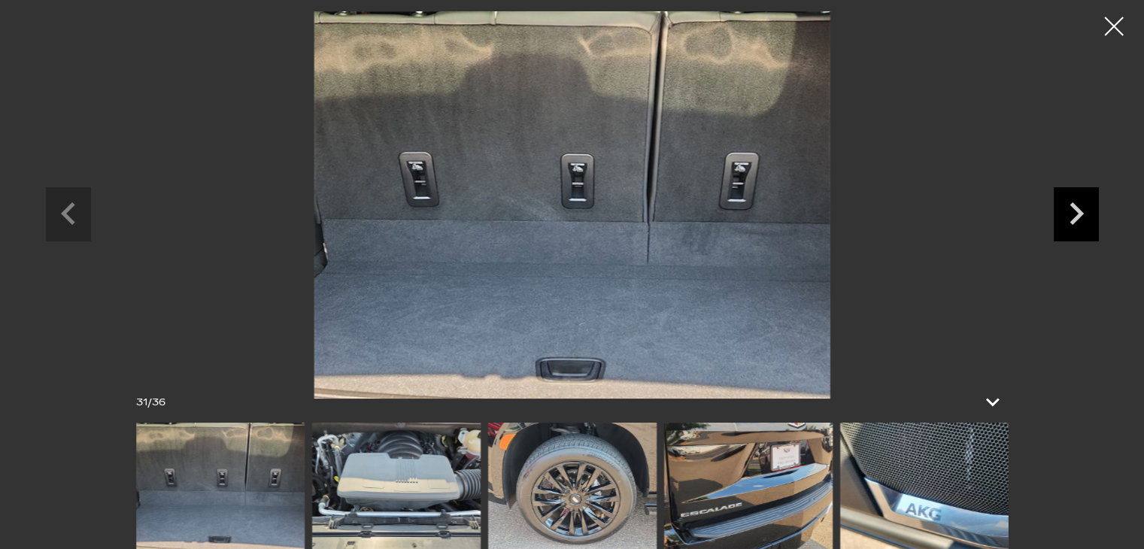
click at [1074, 208] on icon "Next slide" at bounding box center [1076, 213] width 14 height 23
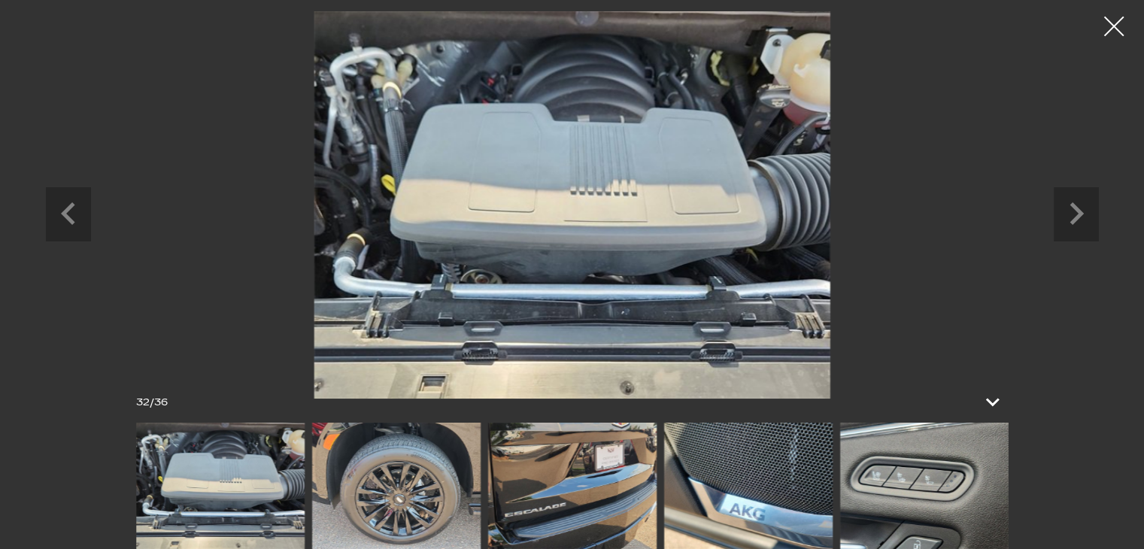
click at [1105, 38] on div at bounding box center [1114, 27] width 40 height 40
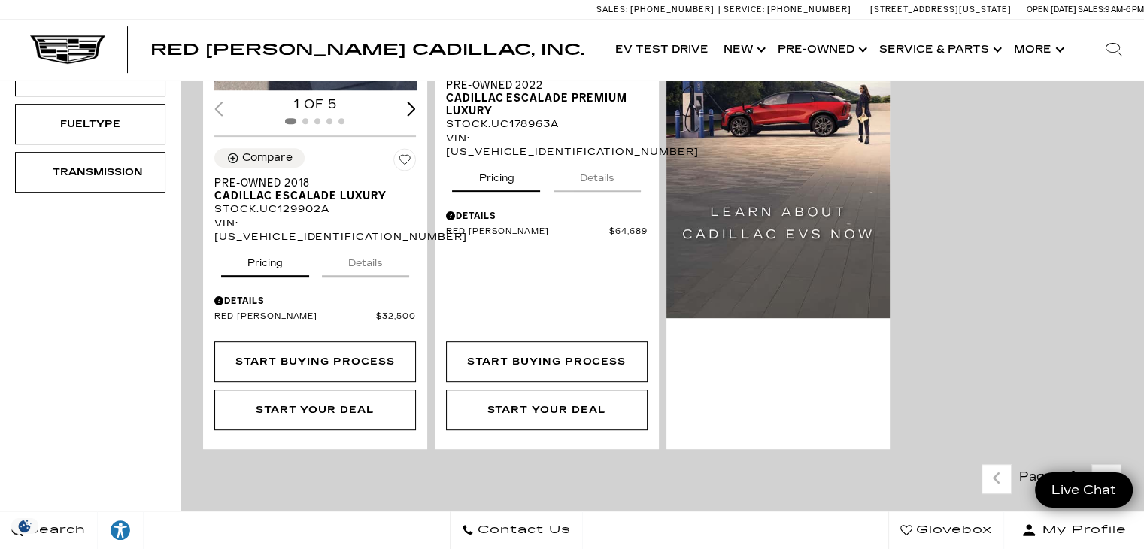
scroll to position [776, 0]
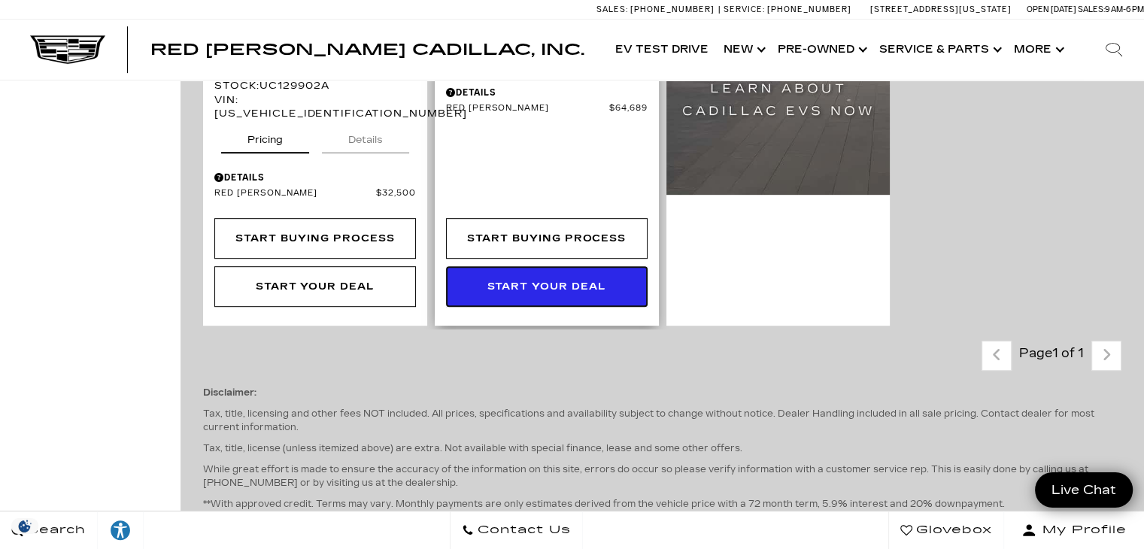
click at [545, 266] on link "Start Your Deal" at bounding box center [547, 286] width 202 height 41
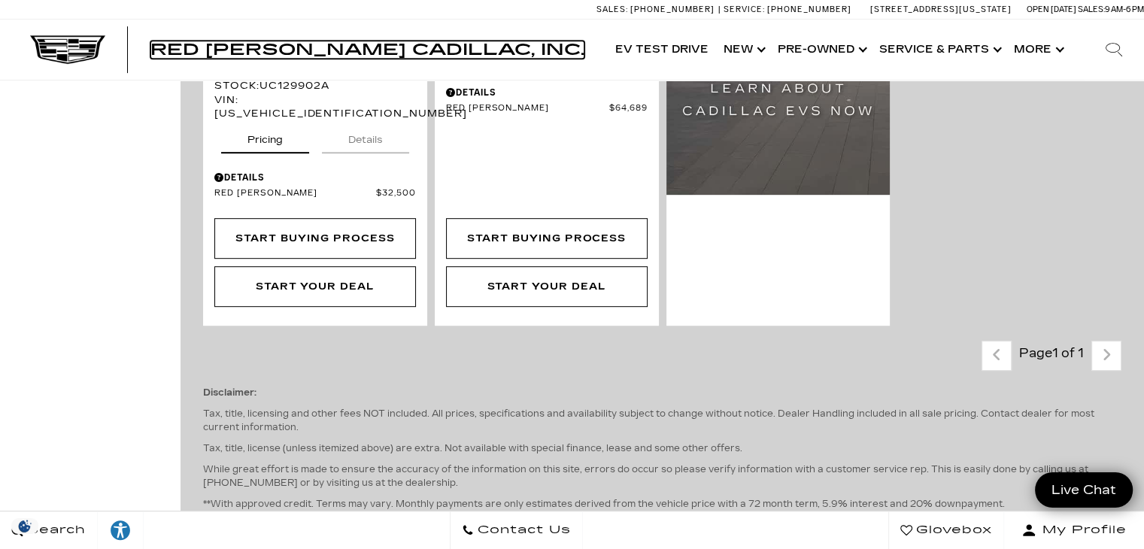
click at [318, 43] on span "Red [PERSON_NAME] Cadillac, Inc." at bounding box center [367, 50] width 434 height 18
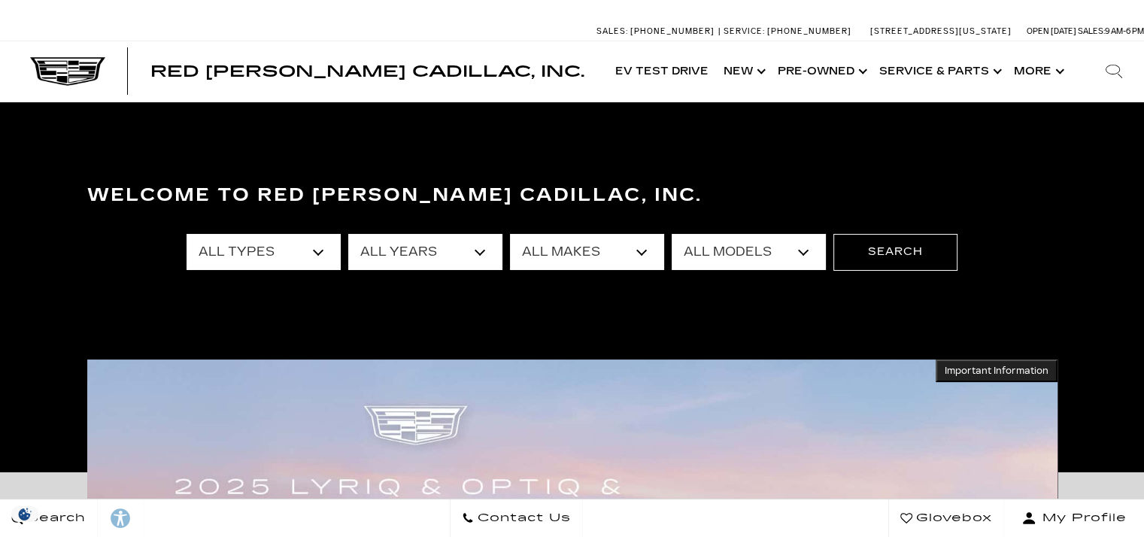
click at [283, 253] on select "All Types New Used Certified Used Demo" at bounding box center [263, 252] width 154 height 36
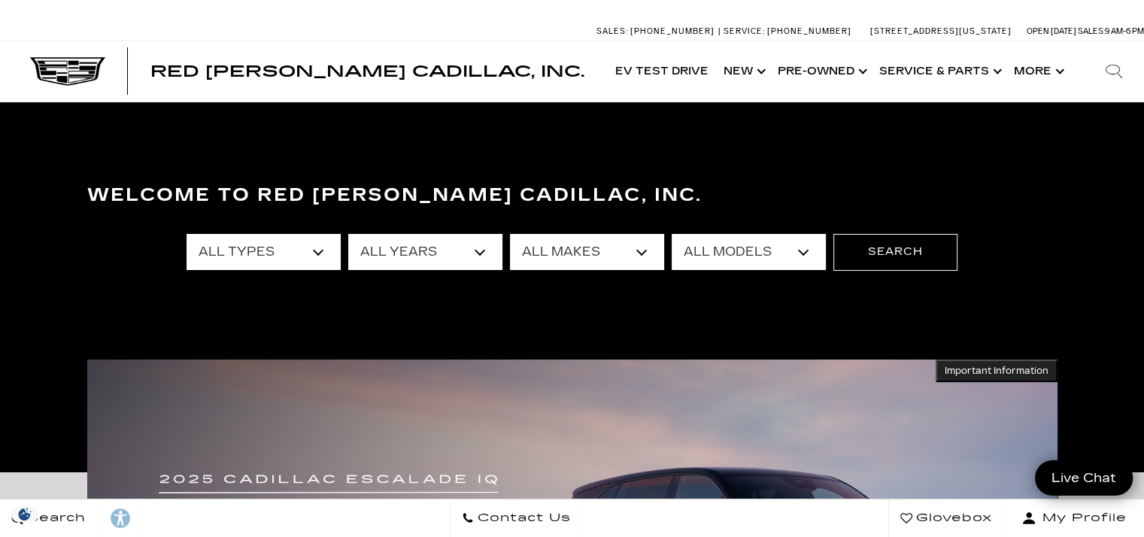
select select "New"
click at [186, 234] on select "All Types New Used Certified Used Demo" at bounding box center [263, 252] width 154 height 36
click at [592, 257] on select "All Makes Cadillac" at bounding box center [587, 252] width 154 height 36
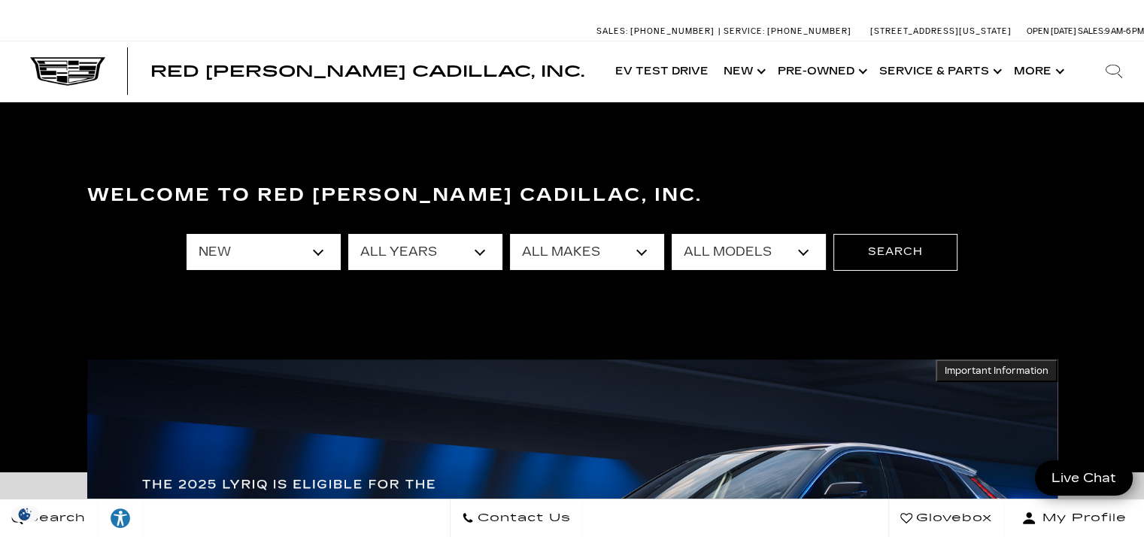
select select "Cadillac"
click at [510, 234] on select "All Makes Cadillac" at bounding box center [587, 252] width 154 height 36
click at [756, 250] on select "All Models CT4 CT5-V Escalade Escalade ESV ESCALADE IQ ESCALADE IQL LYRIQ OPTIQ…" at bounding box center [748, 252] width 154 height 36
select select "Escalade"
click at [671, 234] on select "All Models CT4 CT5-V Escalade Escalade ESV ESCALADE IQ ESCALADE IQL LYRIQ OPTIQ…" at bounding box center [748, 252] width 154 height 36
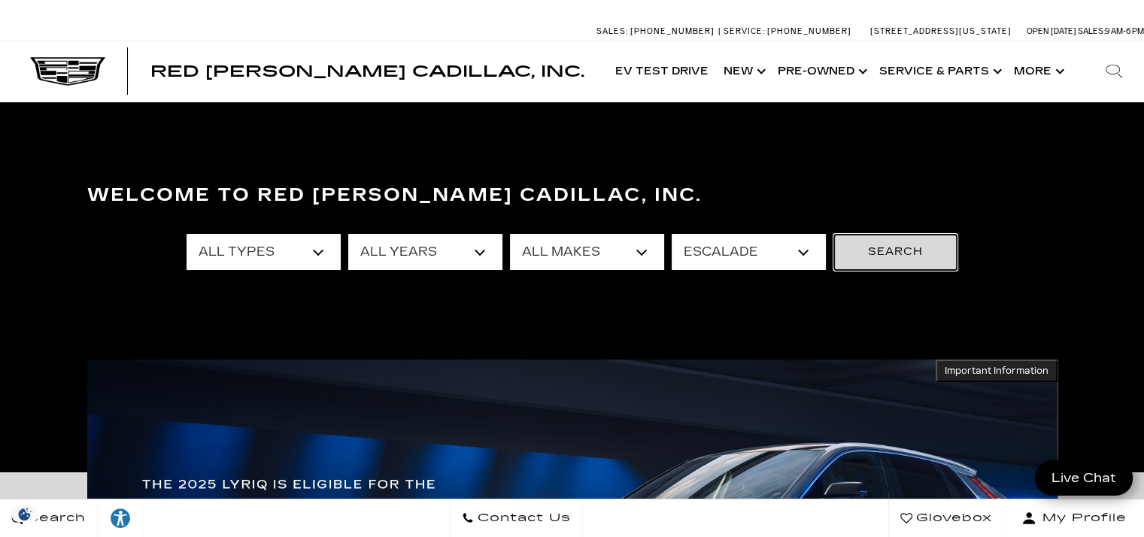
click at [886, 251] on button "Search" at bounding box center [895, 252] width 124 height 36
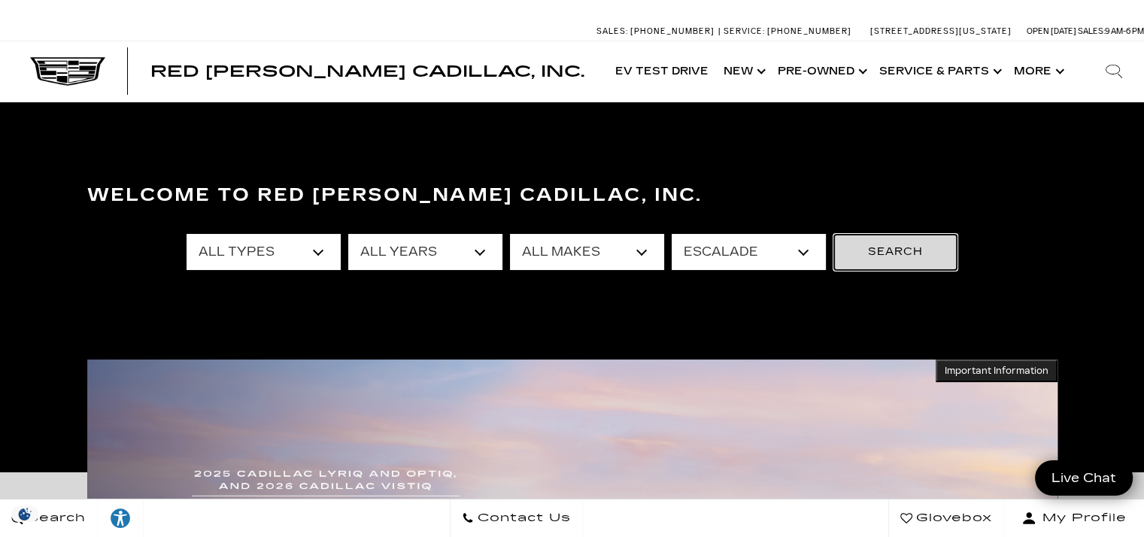
click at [886, 251] on button "Search" at bounding box center [895, 252] width 124 height 36
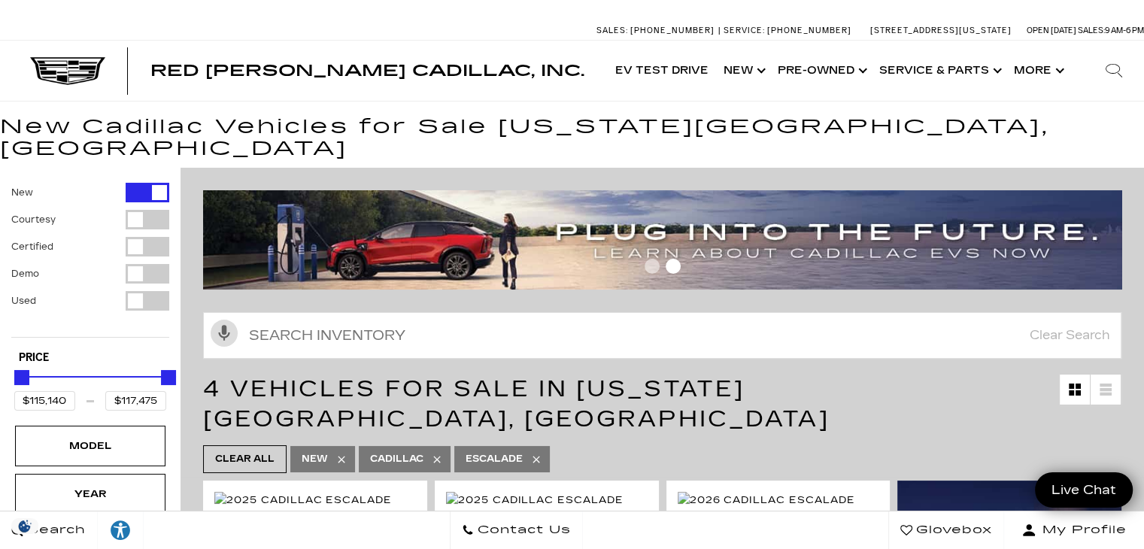
click at [132, 264] on div "Filter by Vehicle Type" at bounding box center [148, 274] width 44 height 20
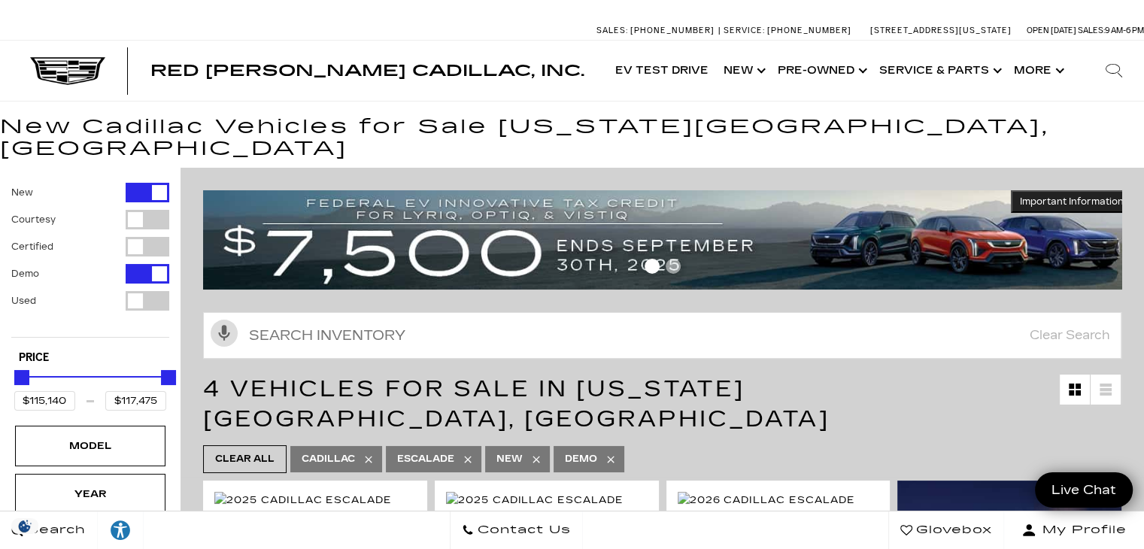
click at [132, 237] on div "Filter by Vehicle Type" at bounding box center [148, 247] width 44 height 20
type input "$82,500"
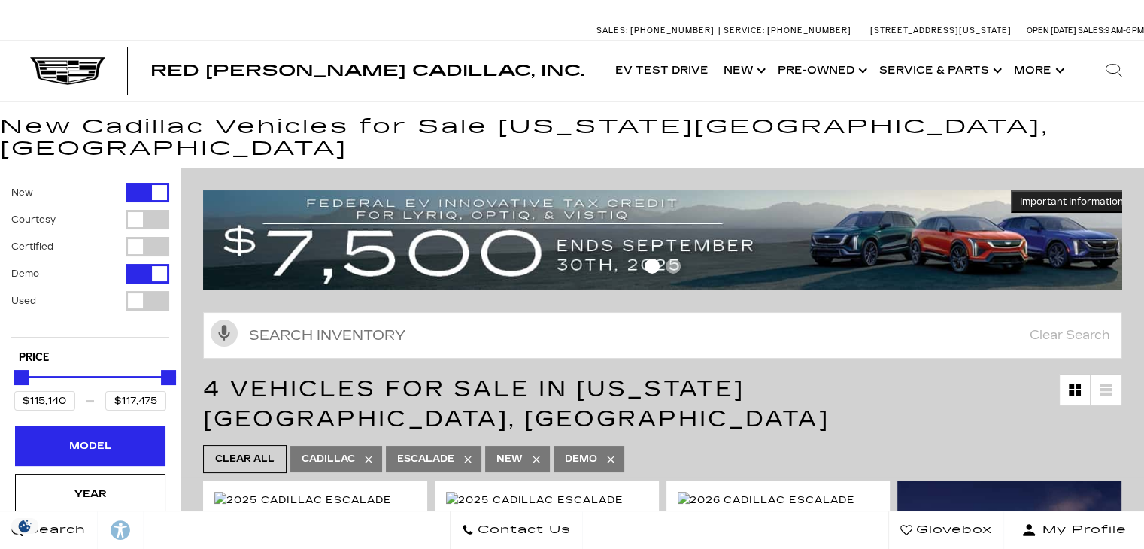
click at [99, 435] on div "Model" at bounding box center [90, 446] width 150 height 41
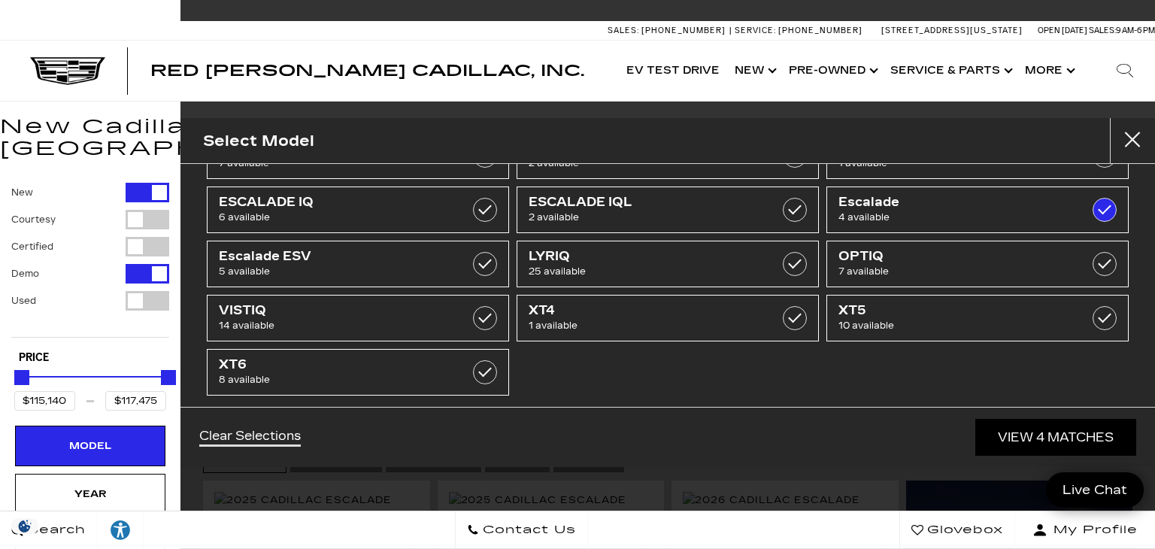
scroll to position [71, 0]
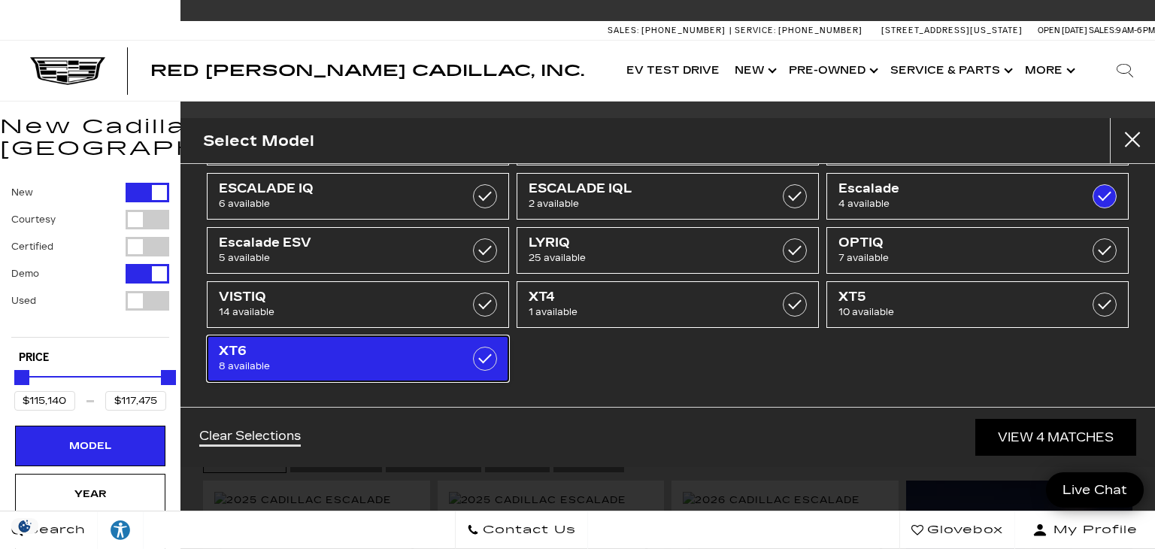
click at [354, 352] on span "XT6" at bounding box center [337, 351] width 237 height 15
type input "$58,934"
checkbox input "true"
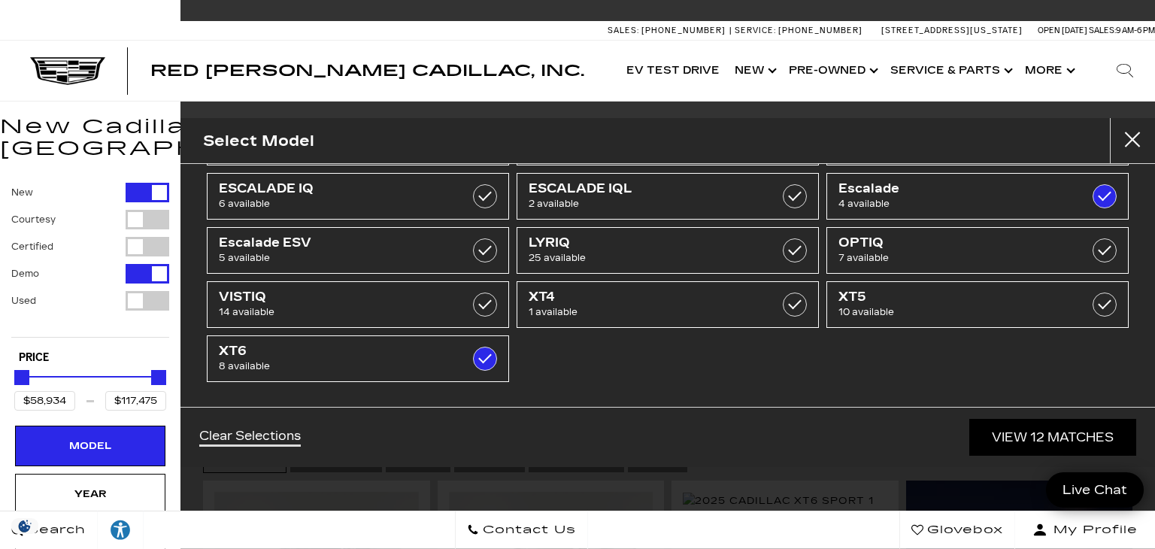
click at [156, 183] on div "Filter by Vehicle Type" at bounding box center [148, 193] width 44 height 20
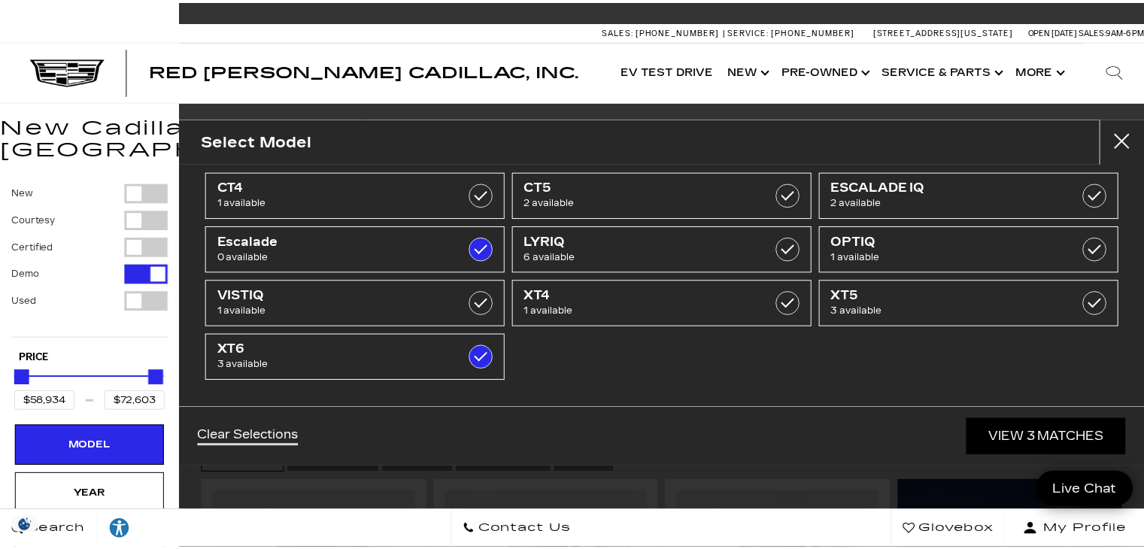
scroll to position [18, 0]
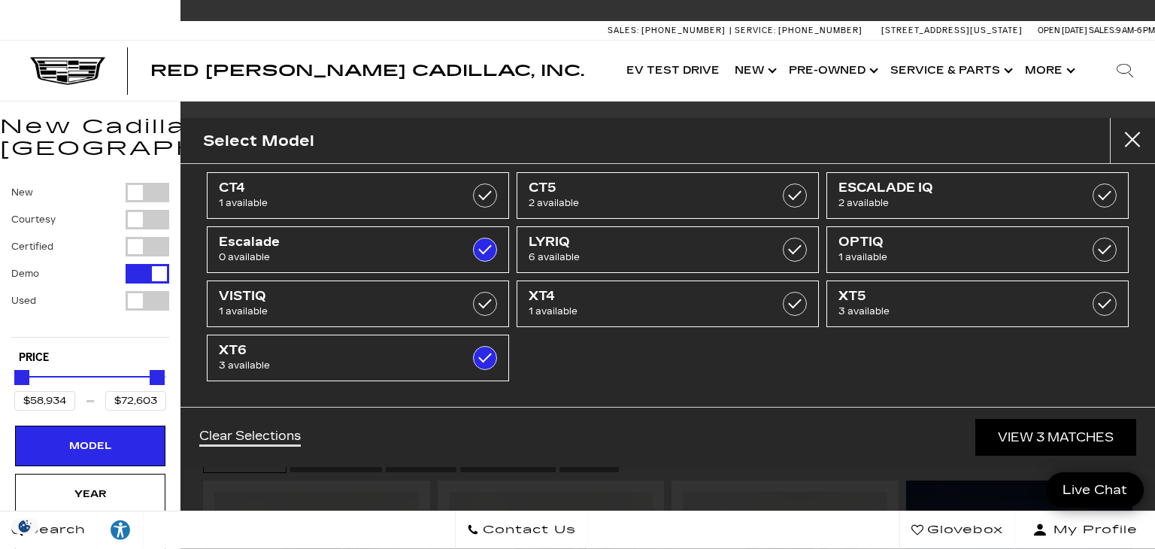
click at [135, 237] on div "Filter by Vehicle Type" at bounding box center [148, 247] width 44 height 20
type input "$97,500"
click at [136, 291] on div "Filter by Vehicle Type" at bounding box center [148, 301] width 44 height 20
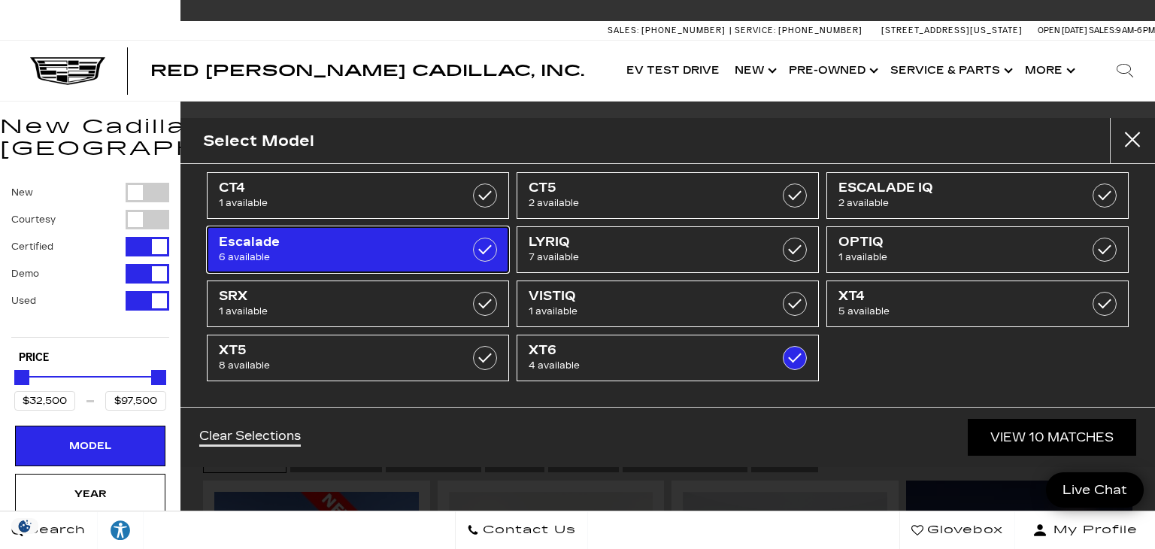
click at [484, 244] on label at bounding box center [485, 250] width 24 height 24
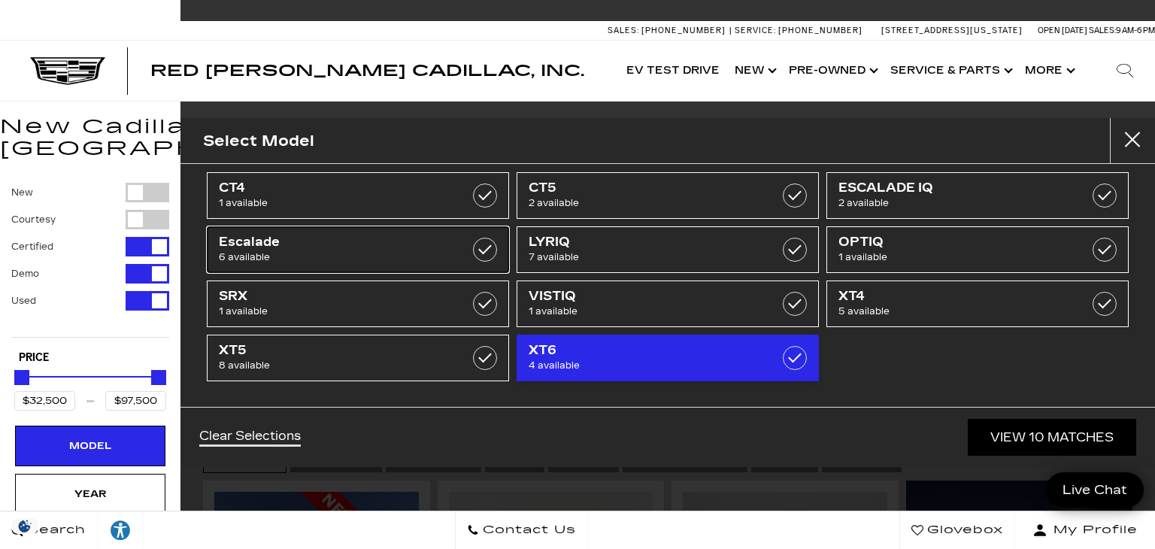
type input "$58,934"
type input "$72,603"
checkbox input "false"
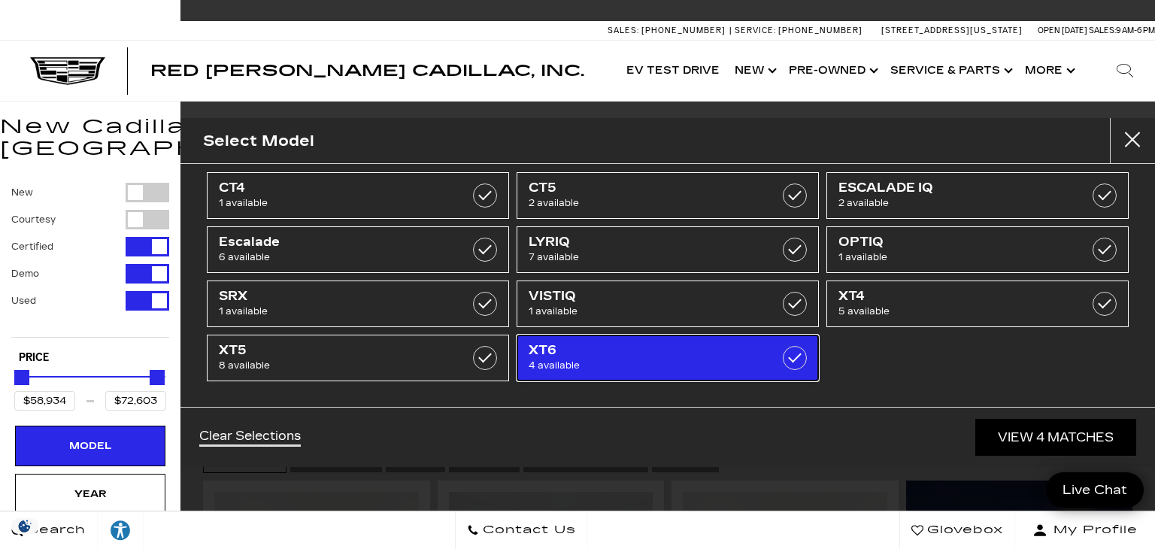
click at [689, 362] on span "4 available" at bounding box center [647, 365] width 237 height 15
type input "$25,689"
type input "$153,054"
checkbox input "false"
click at [784, 354] on label at bounding box center [795, 358] width 24 height 24
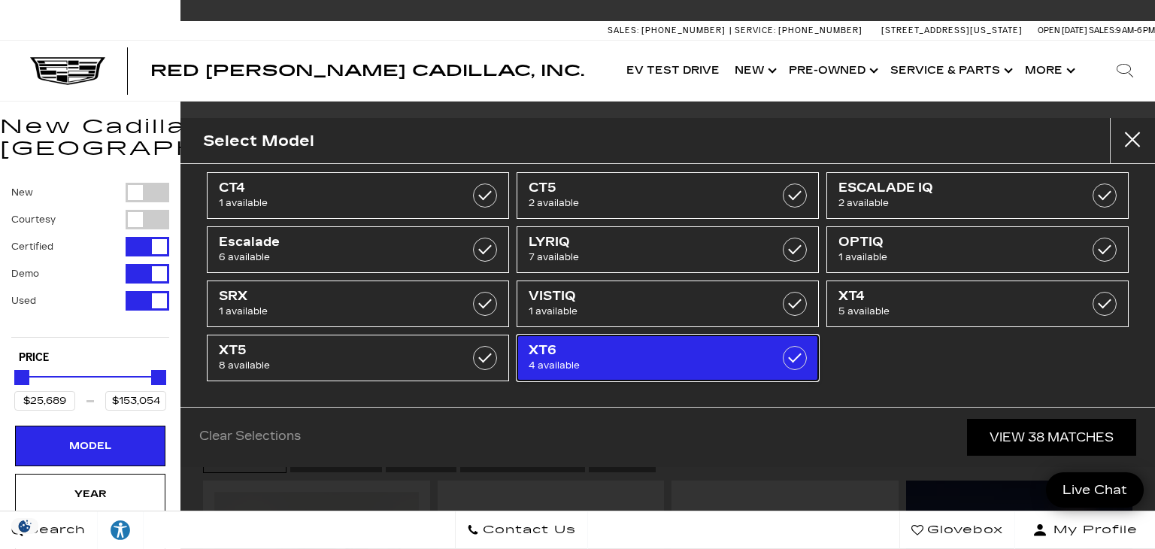
type input "$58,934"
type input "$72,603"
checkbox input "true"
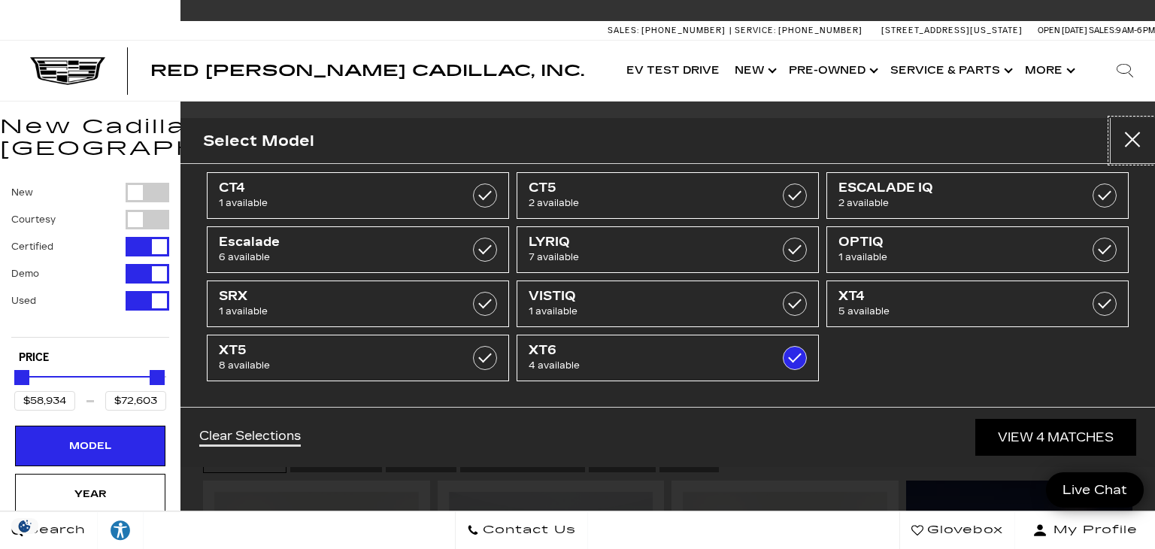
click at [1135, 142] on button "close" at bounding box center [1132, 140] width 45 height 45
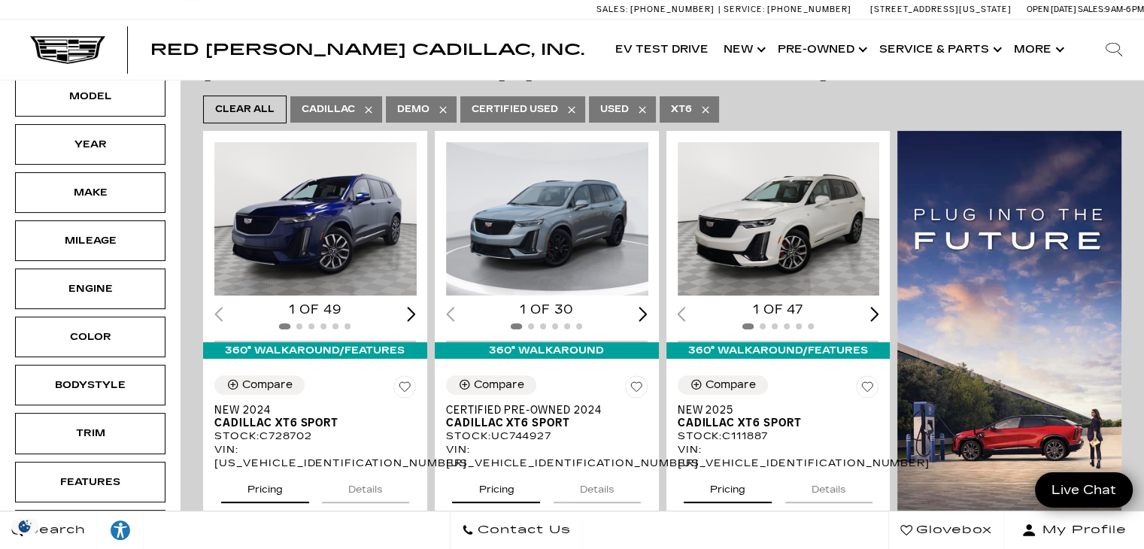
scroll to position [359, 0]
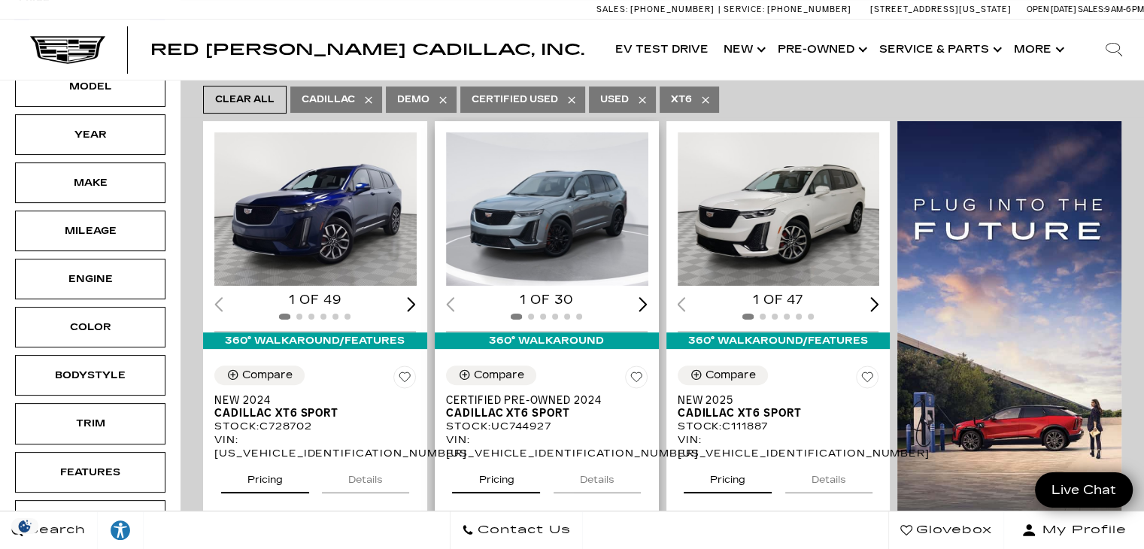
click at [555, 156] on img "1 / 2" at bounding box center [548, 208] width 205 height 153
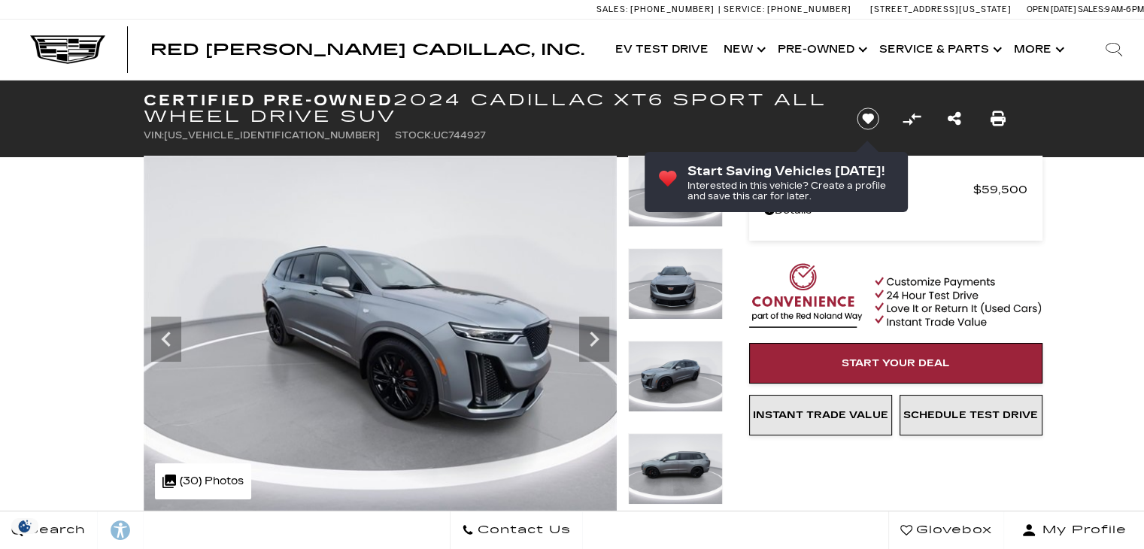
click at [599, 335] on icon "Next" at bounding box center [594, 339] width 30 height 30
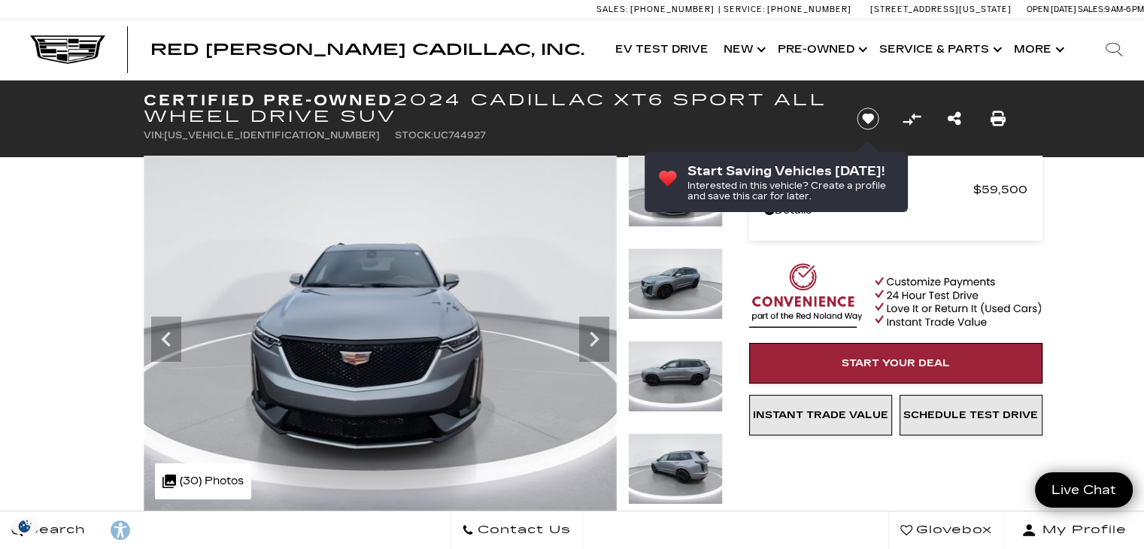
click at [599, 335] on icon "Next" at bounding box center [594, 339] width 30 height 30
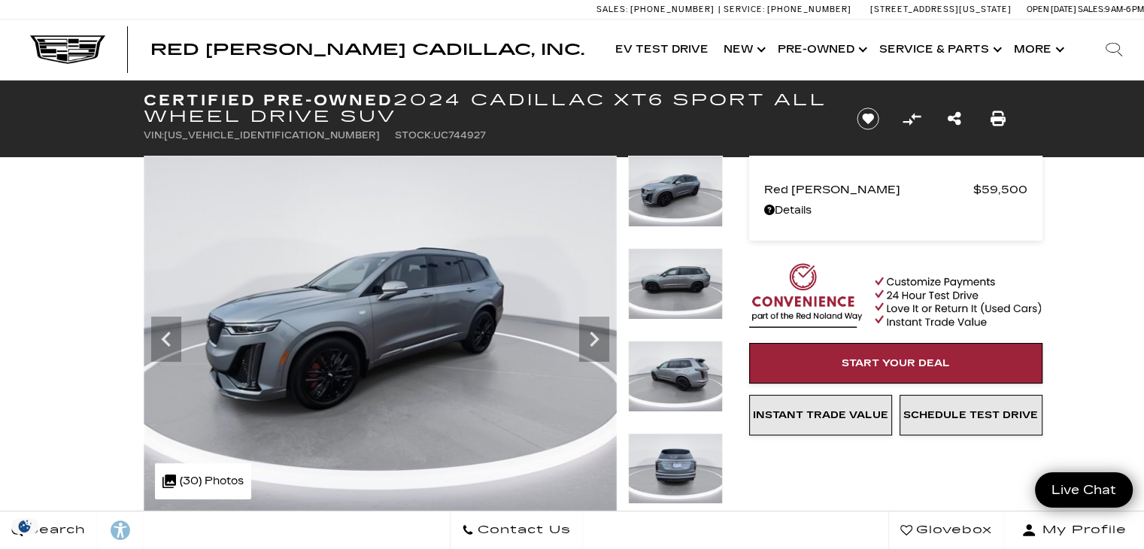
click at [599, 335] on icon "Next" at bounding box center [594, 339] width 30 height 30
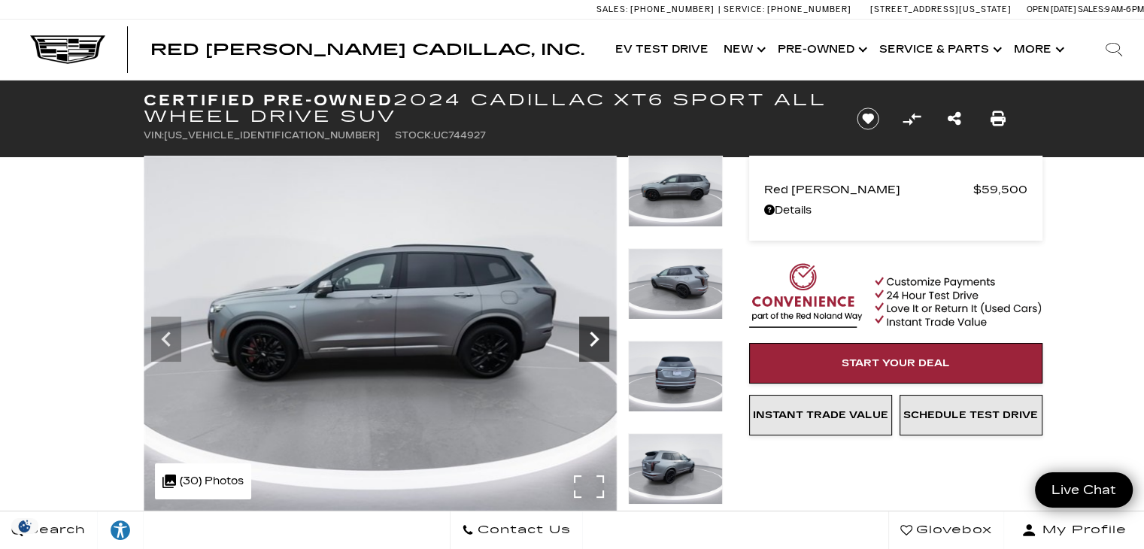
click at [599, 322] on div "Next" at bounding box center [594, 339] width 30 height 45
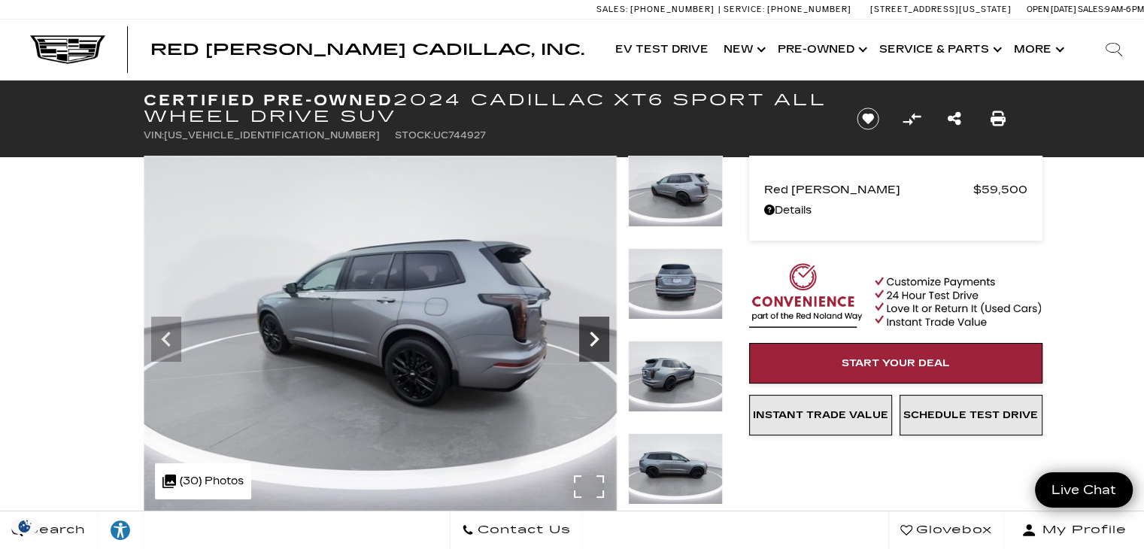
click at [599, 322] on div "Next" at bounding box center [594, 339] width 30 height 45
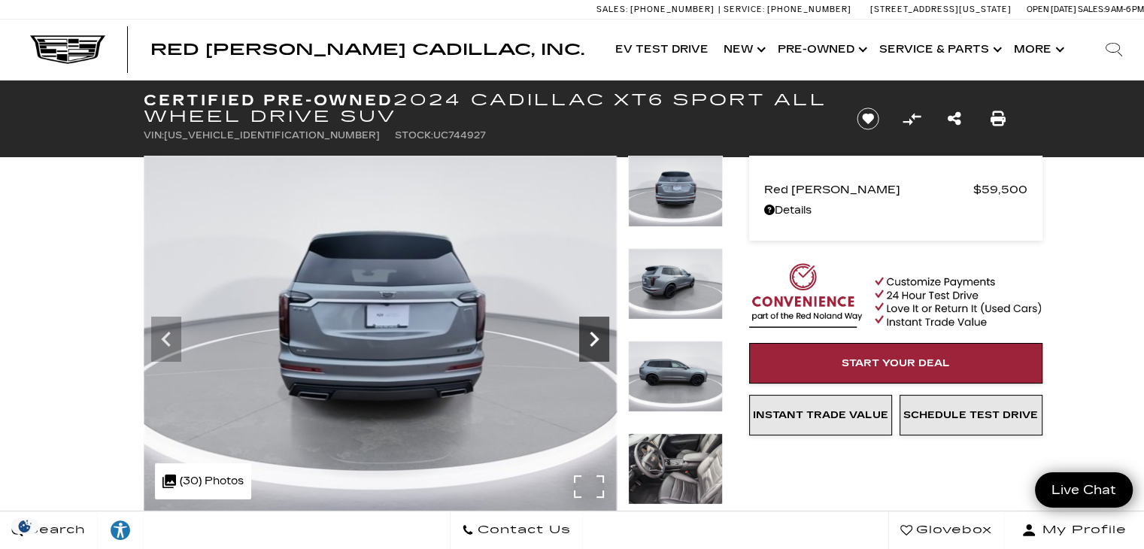
click at [599, 322] on div "Next" at bounding box center [594, 339] width 30 height 45
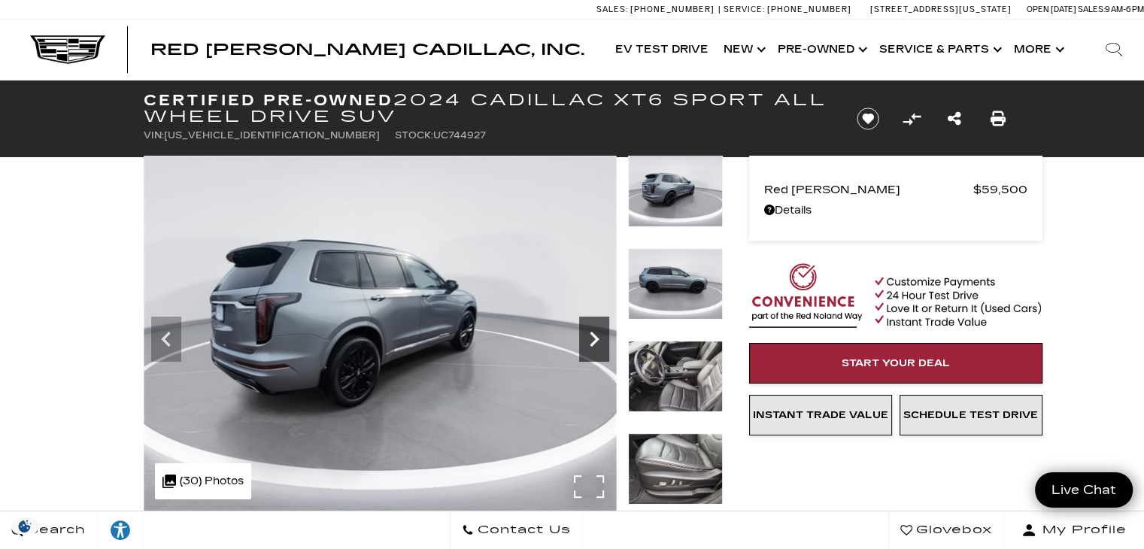
click at [599, 322] on div "Next" at bounding box center [594, 339] width 30 height 45
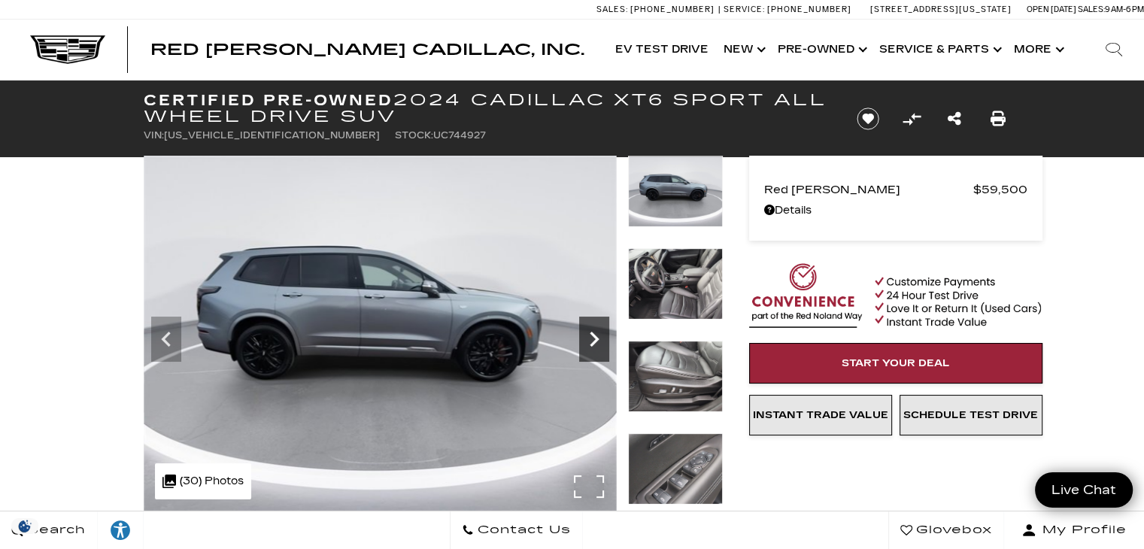
click at [599, 322] on div "Next" at bounding box center [594, 339] width 30 height 45
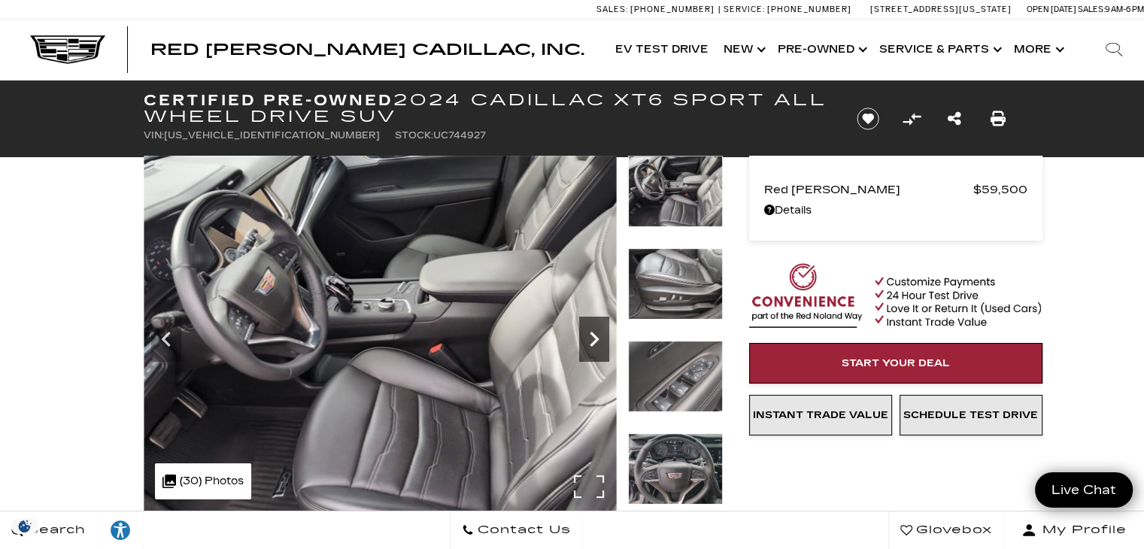
click at [599, 322] on div "Next" at bounding box center [594, 339] width 30 height 45
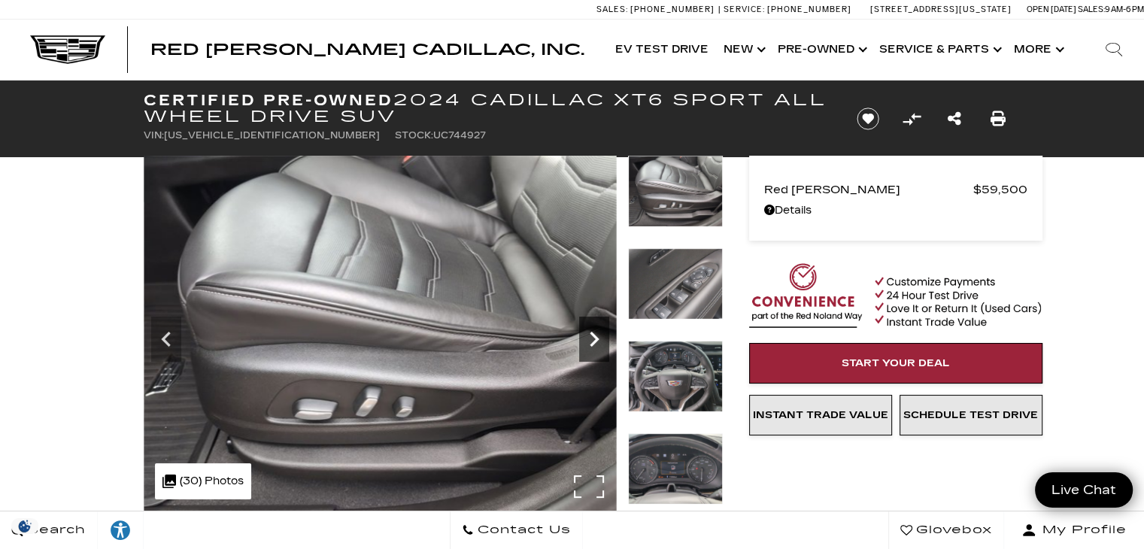
click at [599, 322] on div "Next" at bounding box center [594, 339] width 30 height 45
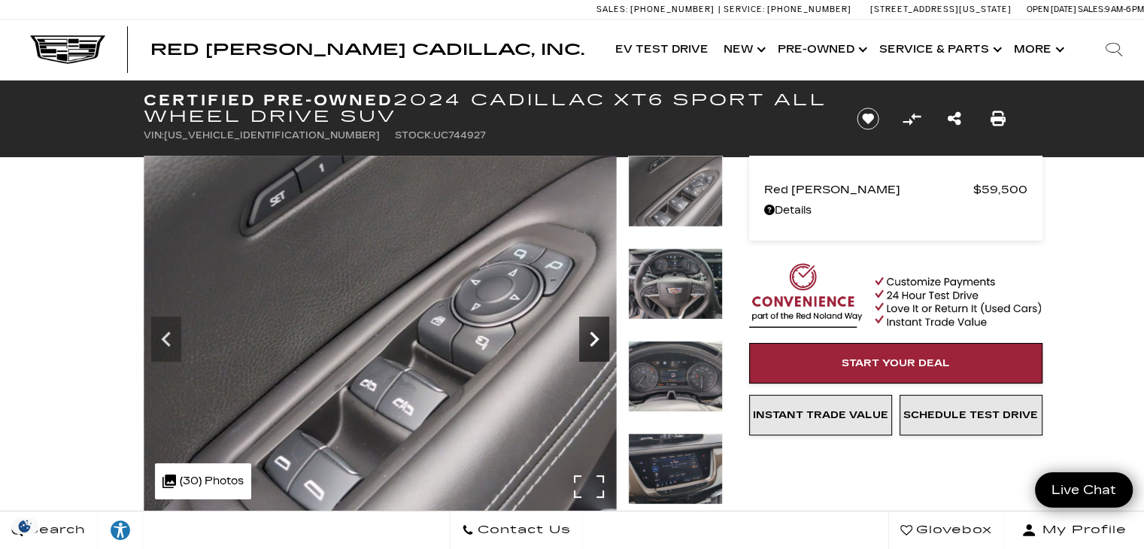
click at [599, 322] on div "Next" at bounding box center [594, 339] width 30 height 45
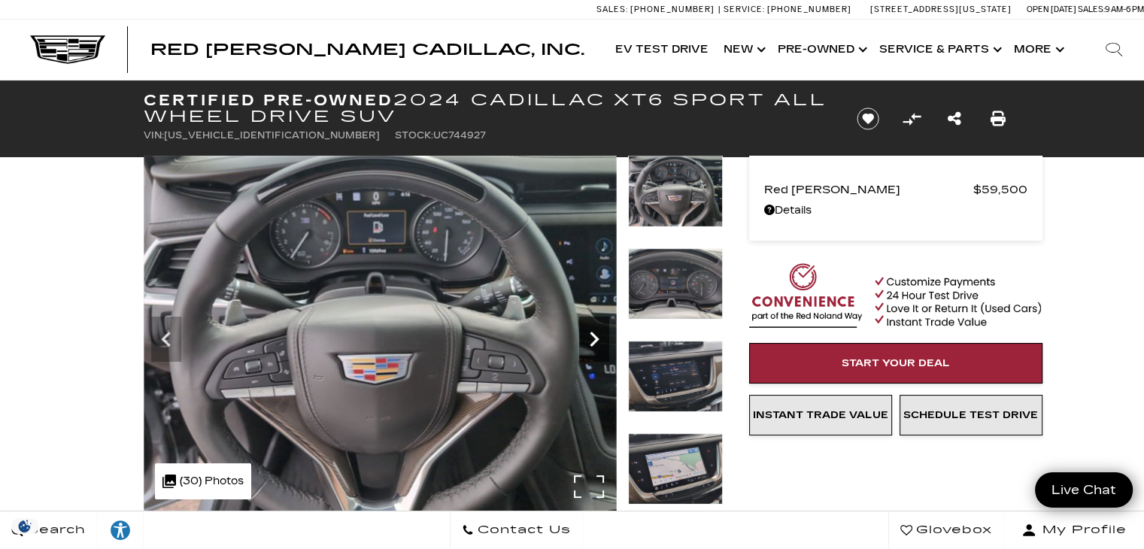
click at [599, 322] on div "Next" at bounding box center [594, 339] width 30 height 45
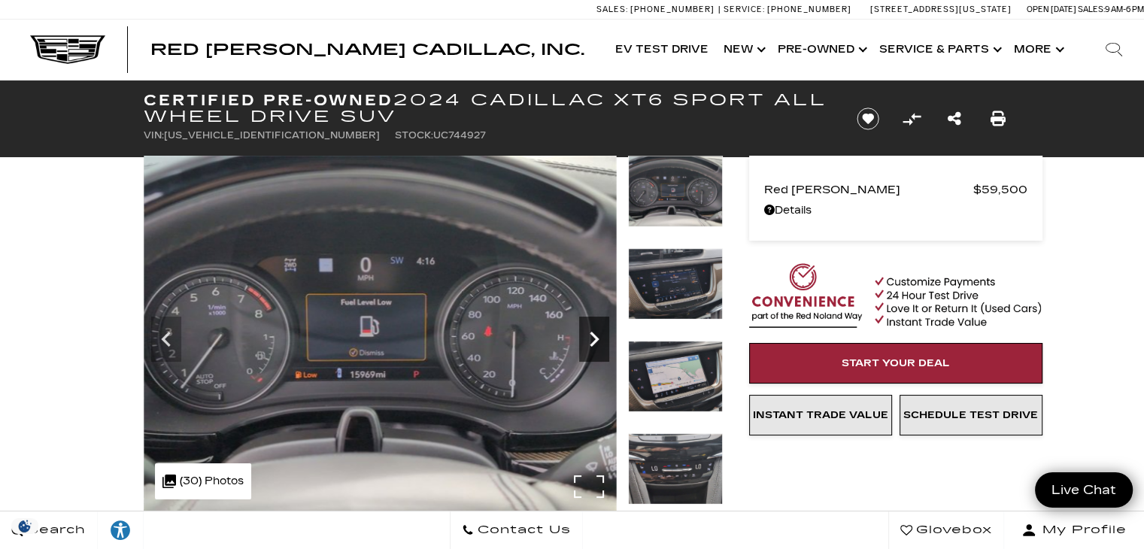
click at [599, 322] on div "Next" at bounding box center [594, 339] width 30 height 45
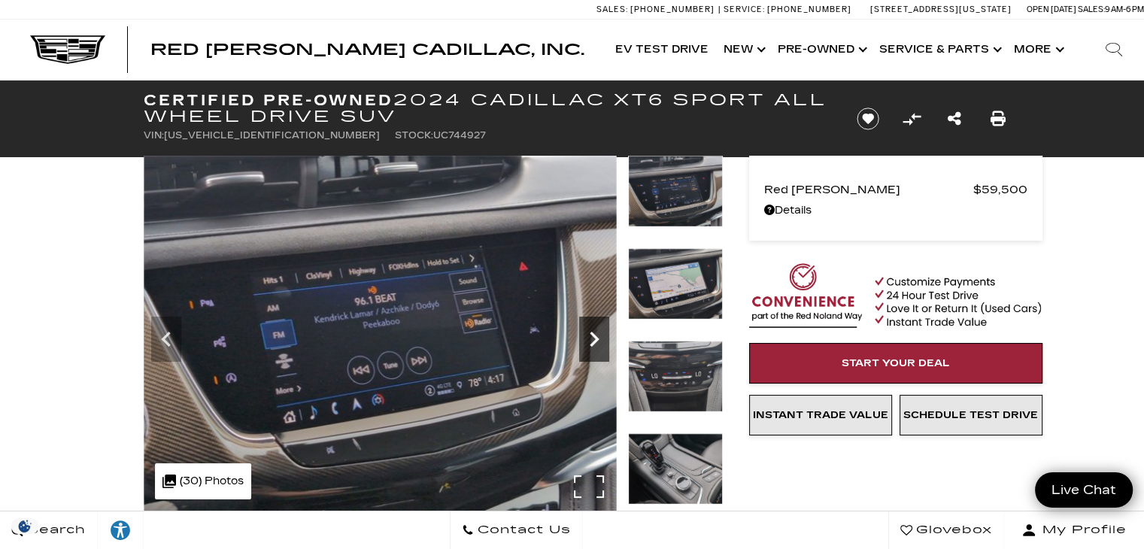
click at [599, 322] on div "Next" at bounding box center [594, 339] width 30 height 45
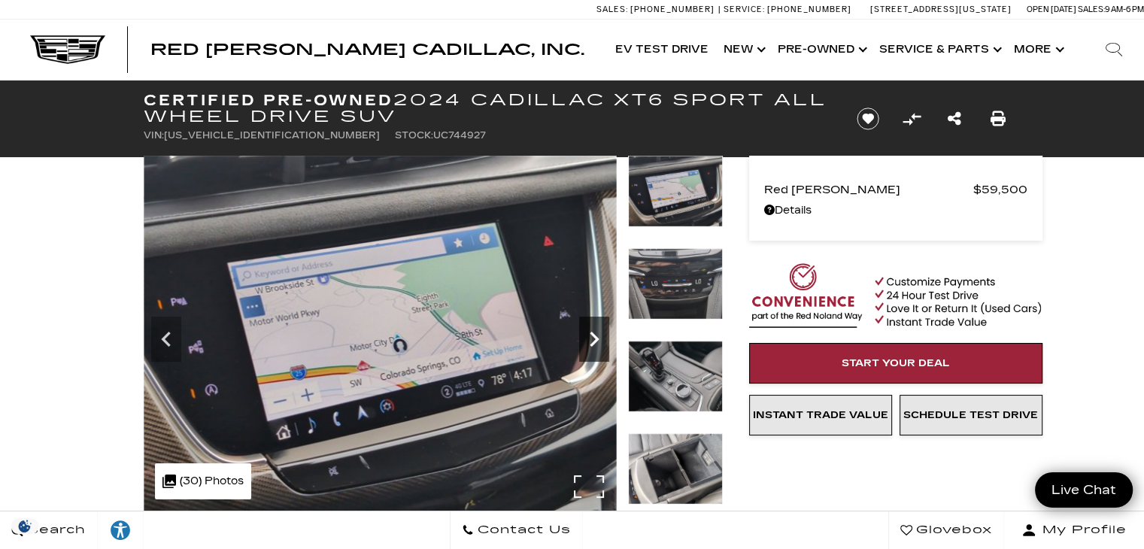
click at [599, 322] on div "Next" at bounding box center [594, 339] width 30 height 45
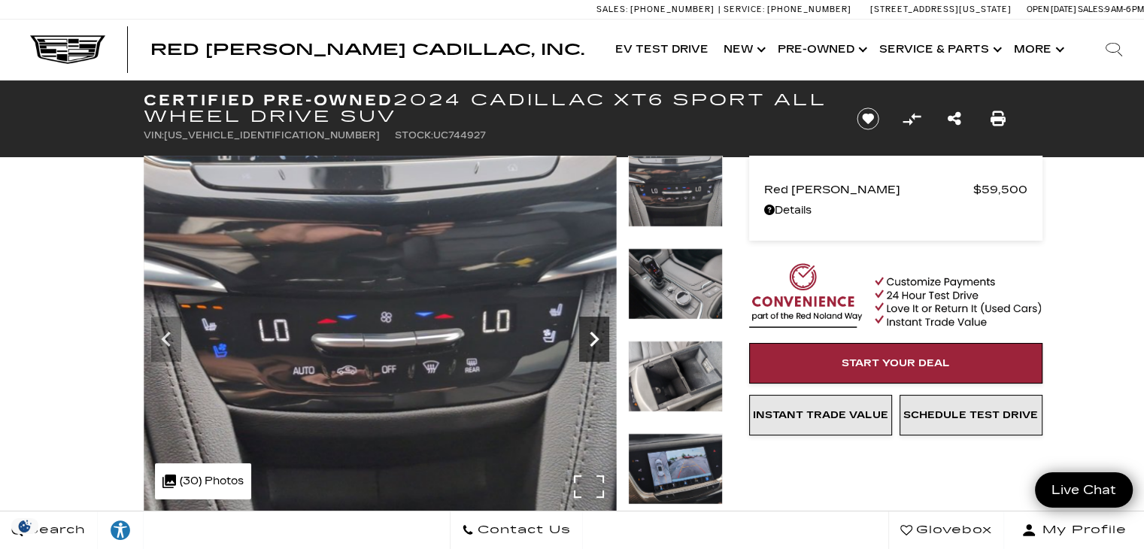
click at [599, 322] on div "Next" at bounding box center [594, 339] width 30 height 45
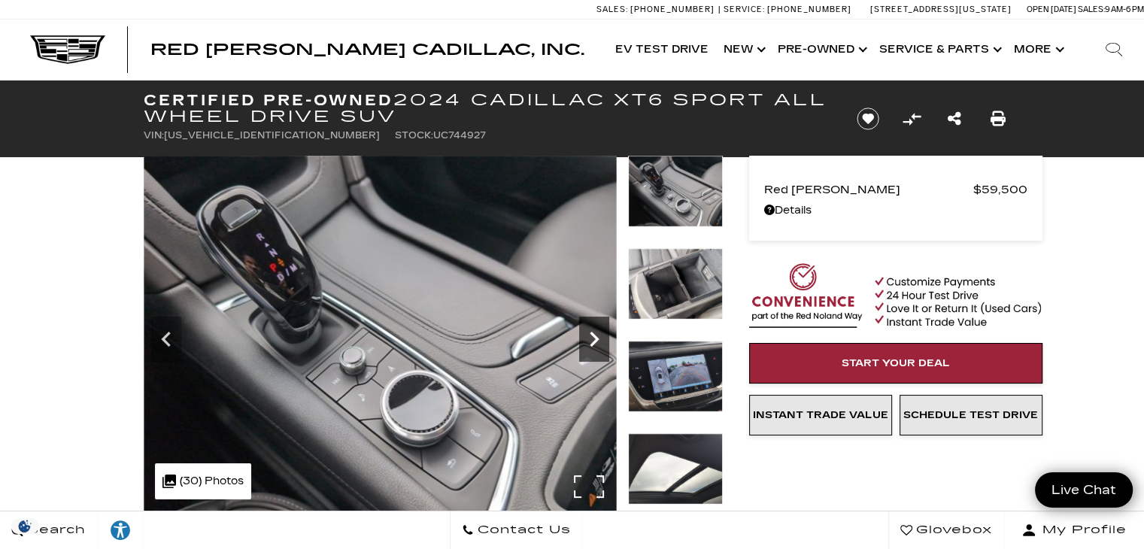
click at [599, 322] on div "Next" at bounding box center [594, 339] width 30 height 45
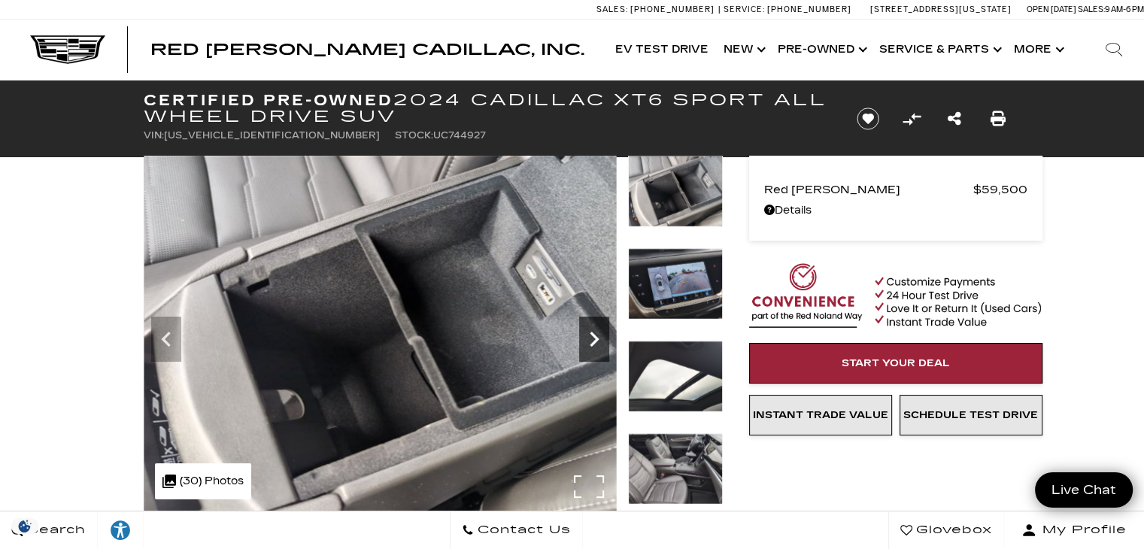
click at [599, 322] on div "Next" at bounding box center [594, 339] width 30 height 45
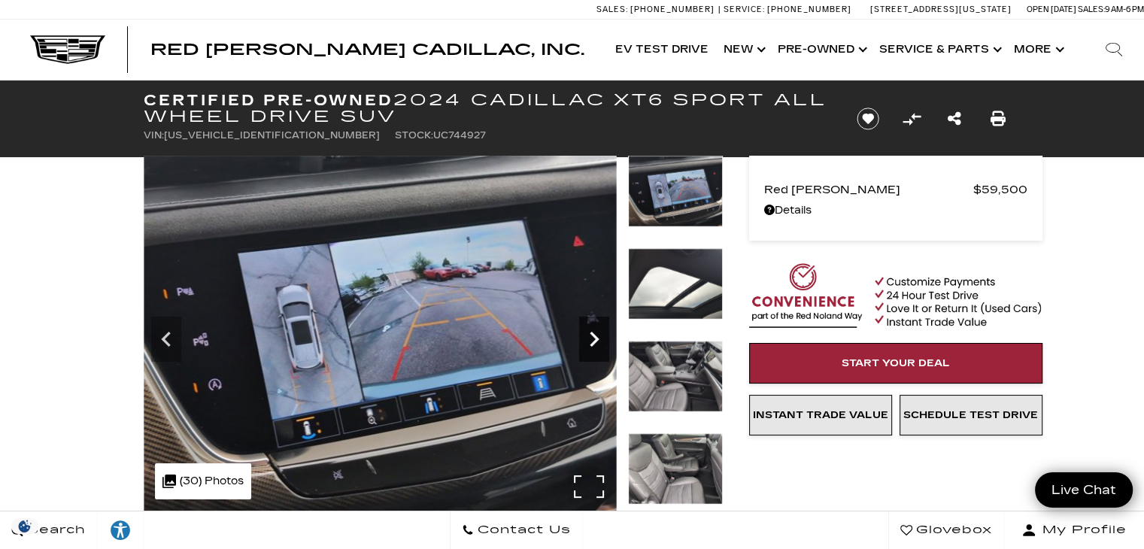
click at [599, 322] on div "Next" at bounding box center [594, 339] width 30 height 45
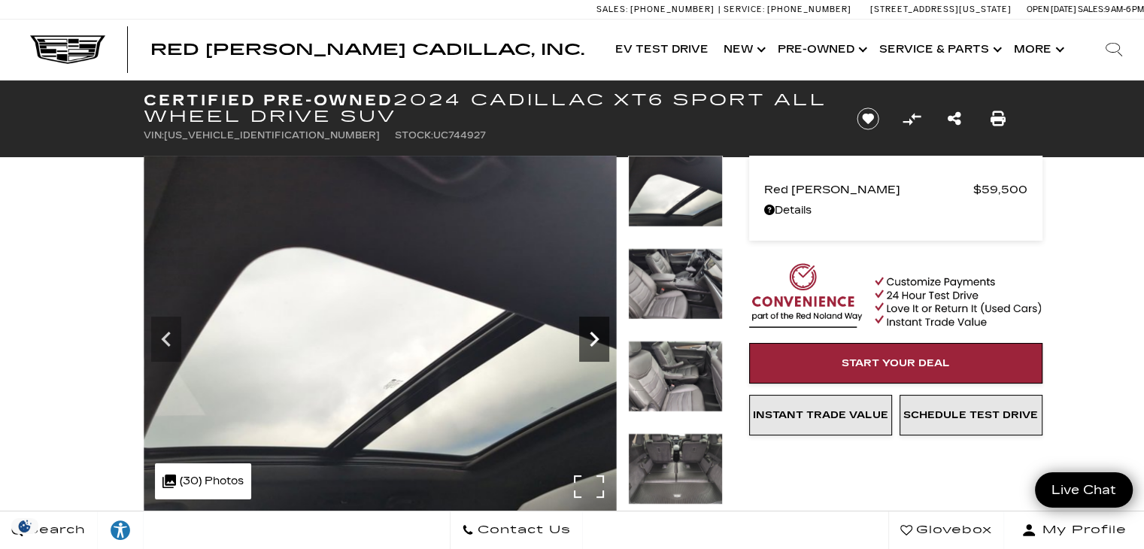
click at [599, 322] on div "Next" at bounding box center [594, 339] width 30 height 45
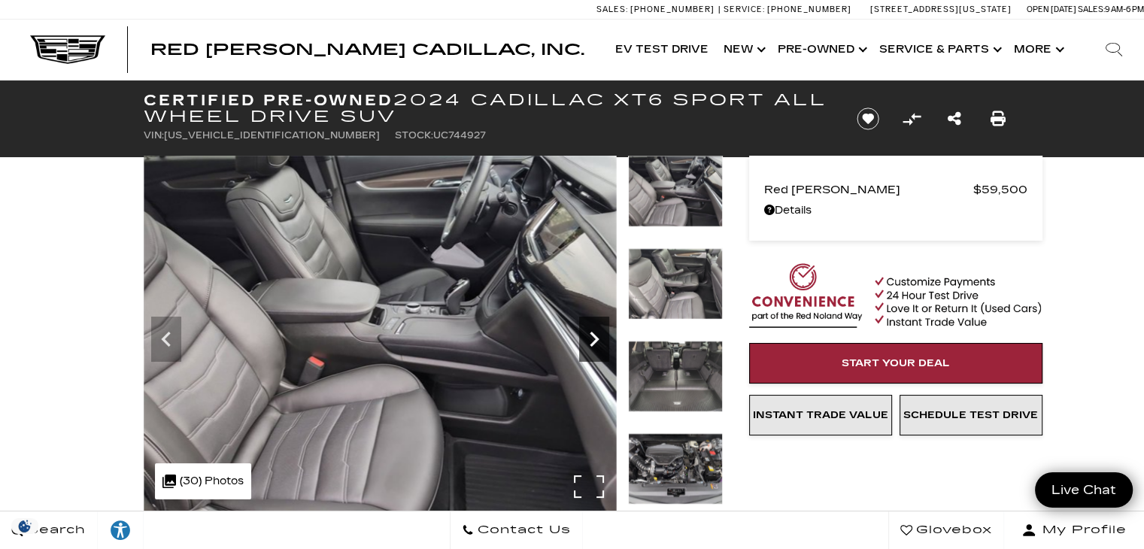
click at [599, 322] on div "Next" at bounding box center [594, 339] width 30 height 45
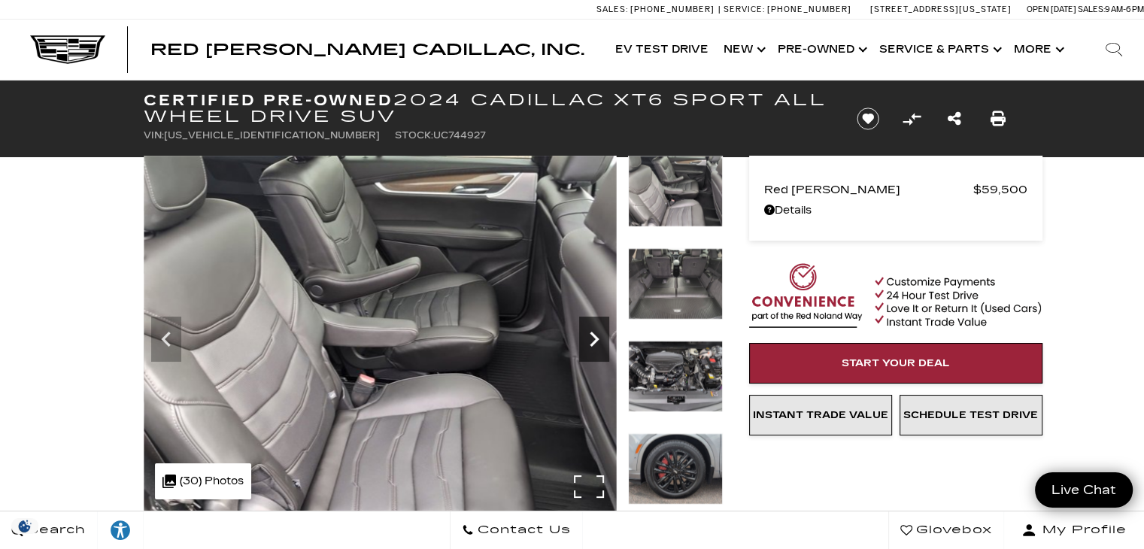
click at [599, 322] on div "Next" at bounding box center [594, 339] width 30 height 45
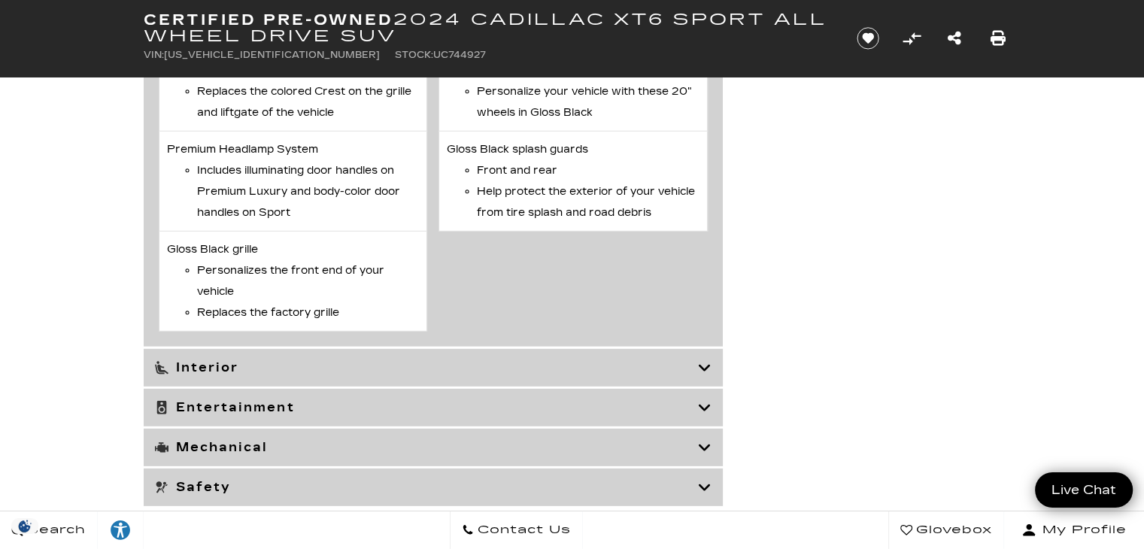
scroll to position [4447, 0]
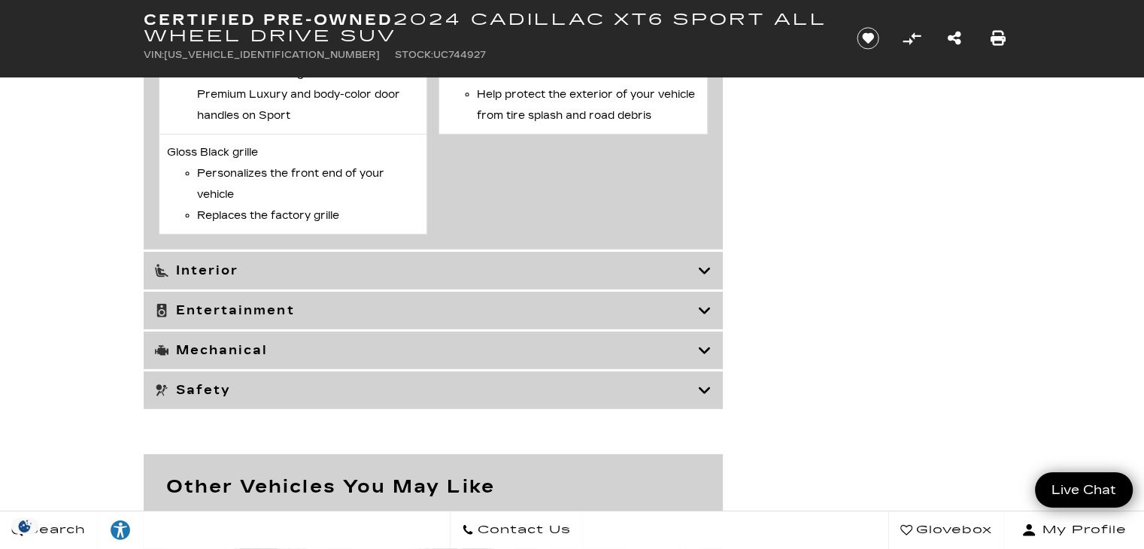
click at [698, 278] on icon at bounding box center [705, 270] width 14 height 15
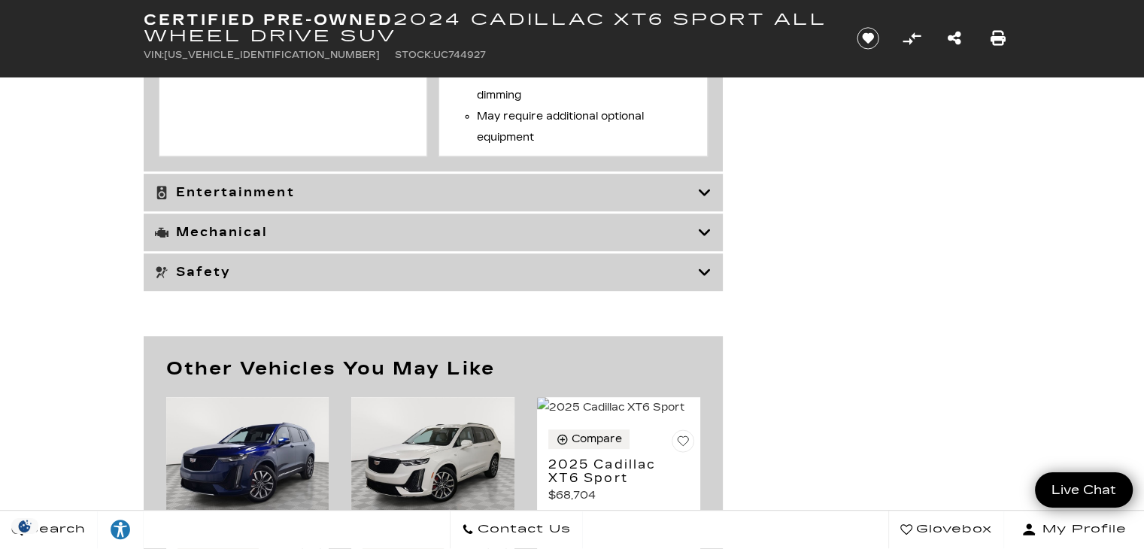
scroll to position [6541, 0]
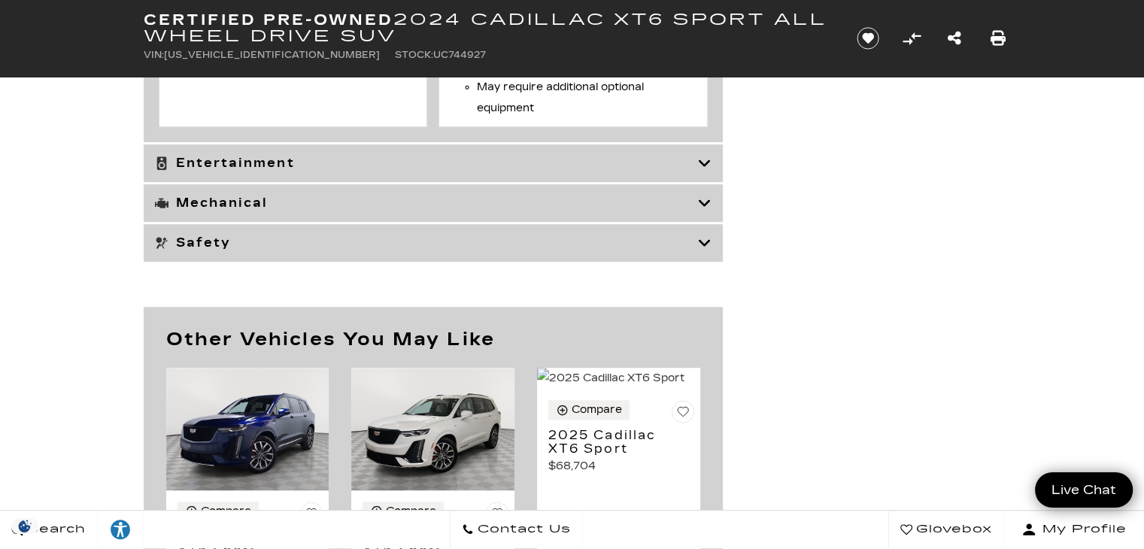
click at [638, 160] on div "Entertainment" at bounding box center [433, 163] width 579 height 38
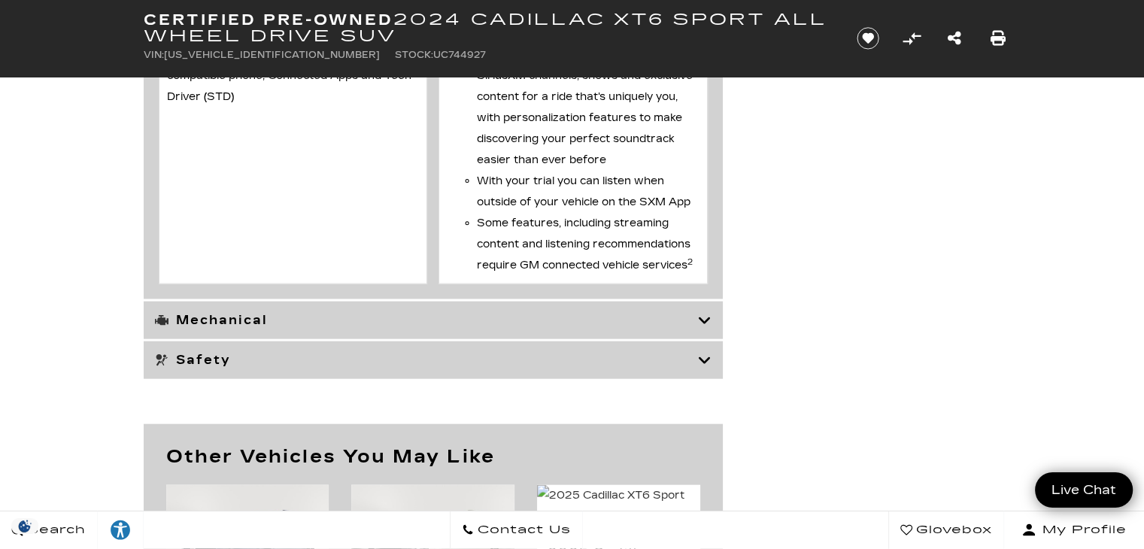
scroll to position [3599, 0]
